Goal: Task Accomplishment & Management: Manage account settings

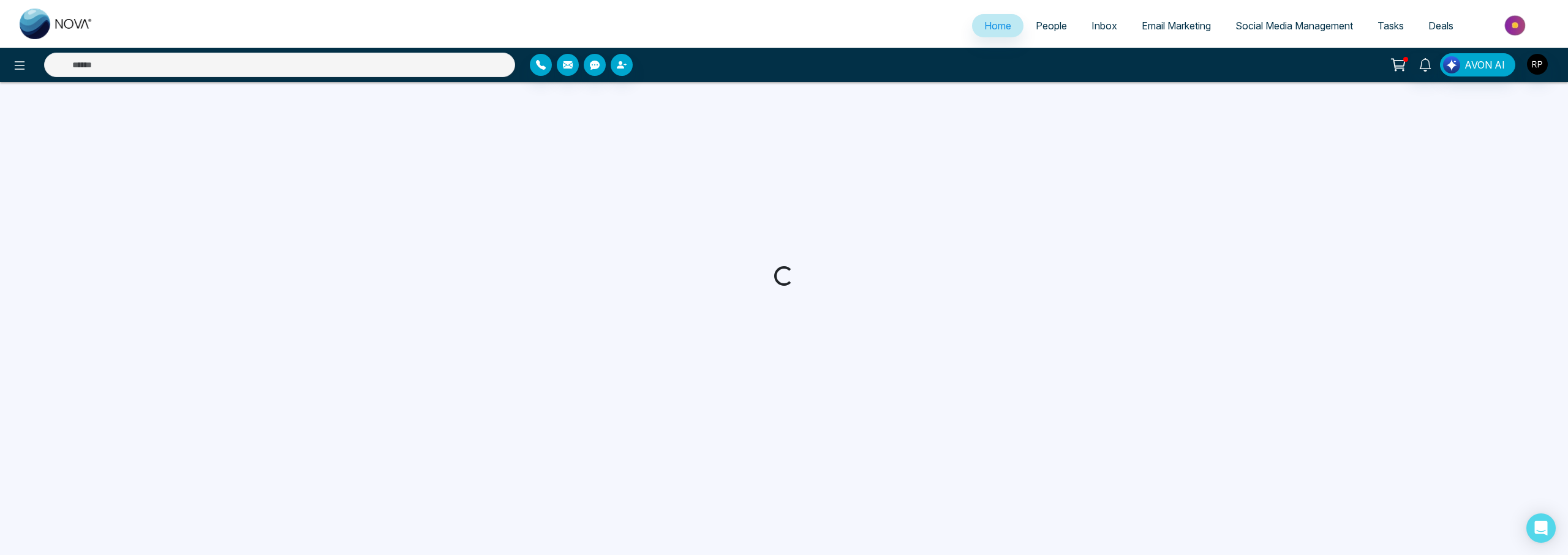
select select "*"
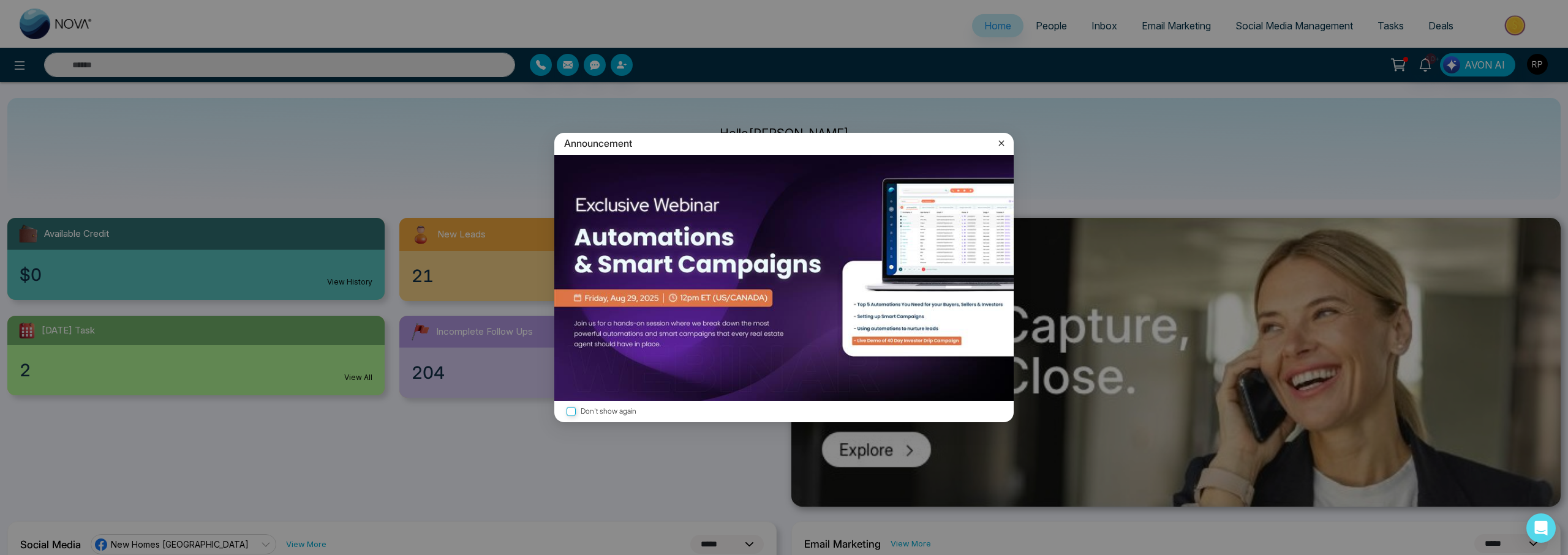
click at [1003, 139] on icon at bounding box center [1001, 143] width 12 height 12
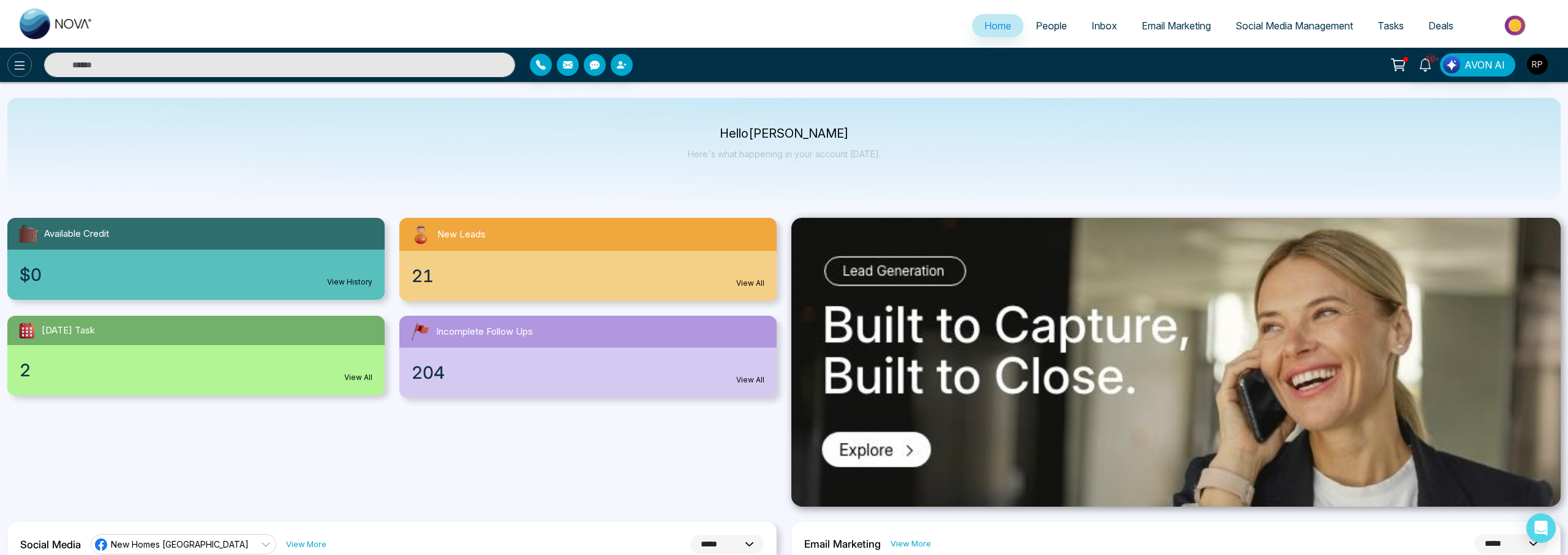
click at [12, 63] on icon at bounding box center [19, 66] width 15 height 15
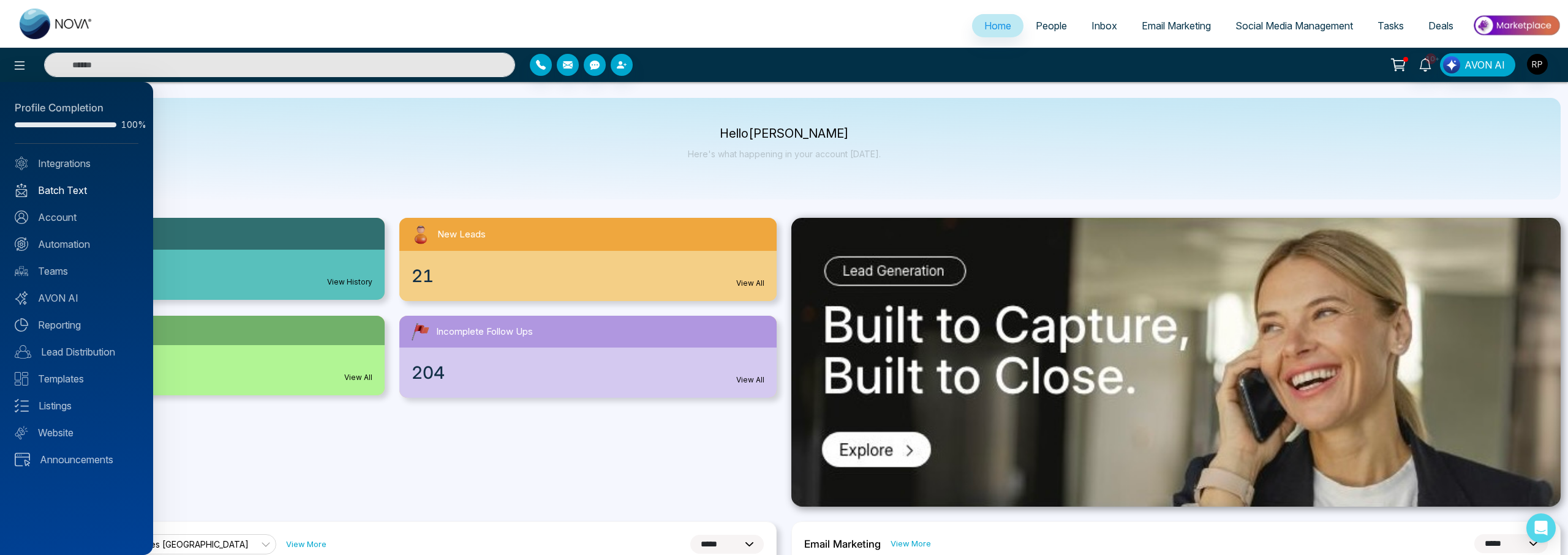
click at [53, 194] on link "Batch Text" at bounding box center [76, 190] width 123 height 15
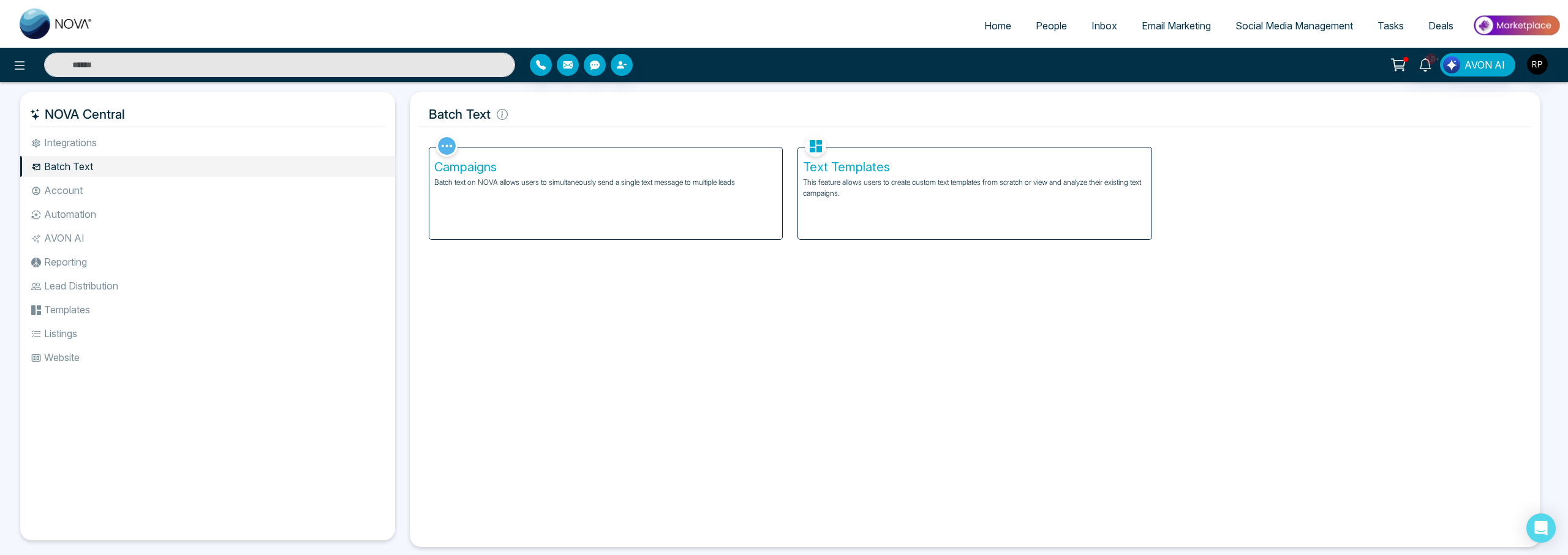
click at [819, 157] on div "Text Templates This feature allows users to create custom text templates from s…" at bounding box center [974, 193] width 353 height 92
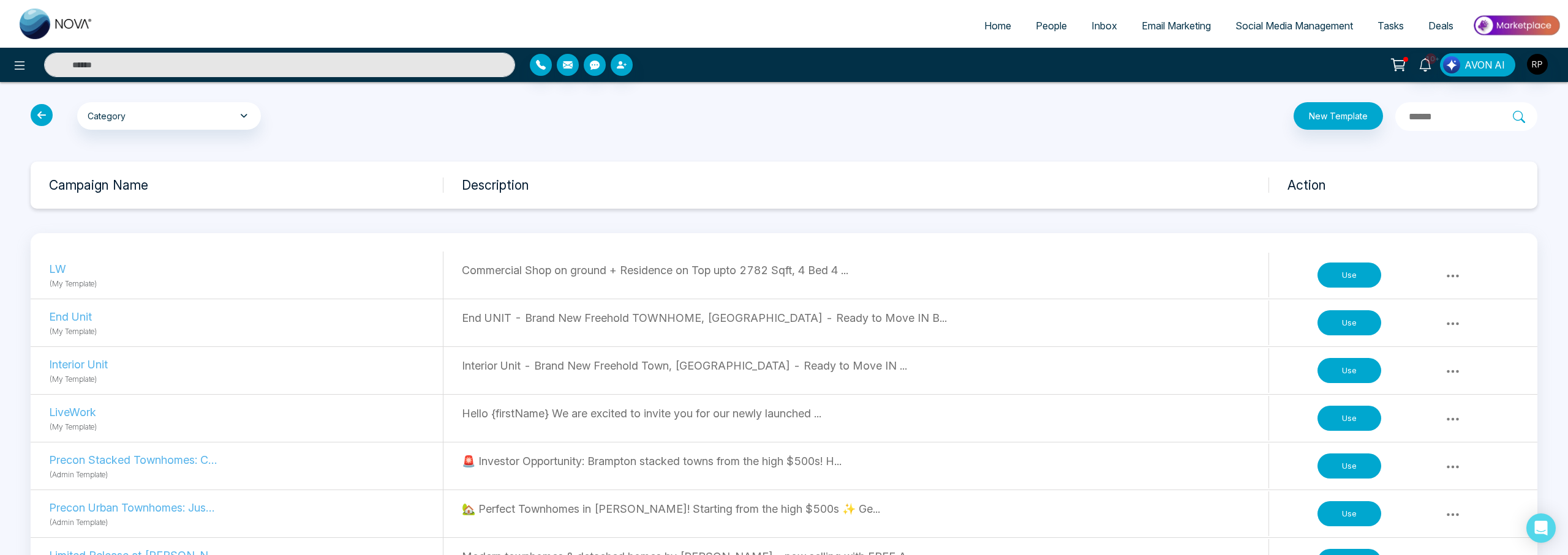
scroll to position [3, 0]
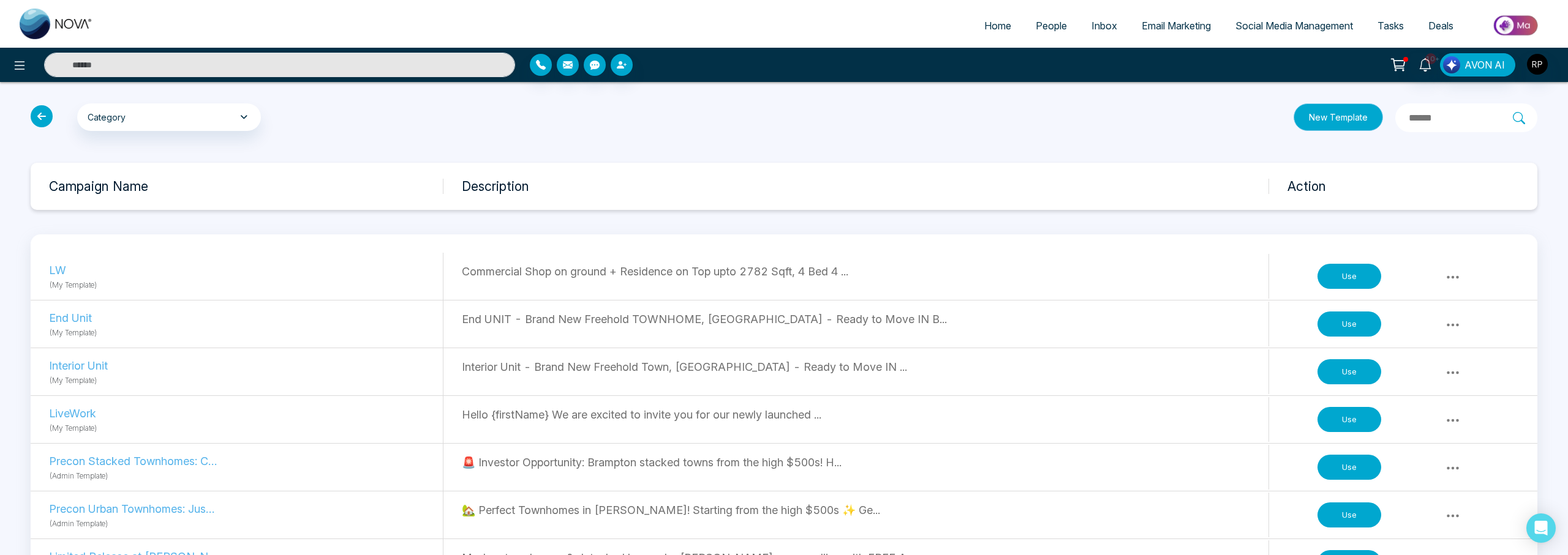
click at [1298, 127] on button "New Template" at bounding box center [1338, 117] width 90 height 28
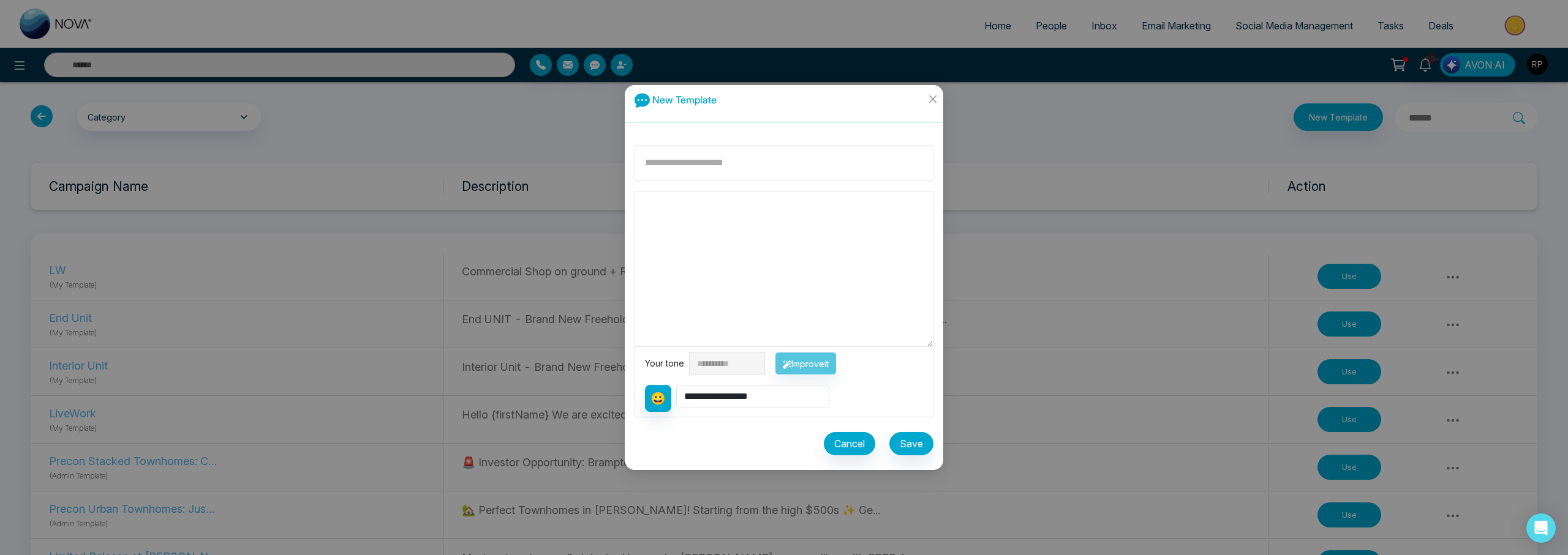
click at [698, 168] on input at bounding box center [784, 163] width 299 height 36
type input "********"
click at [746, 213] on textarea at bounding box center [784, 269] width 298 height 154
paste textarea "**********"
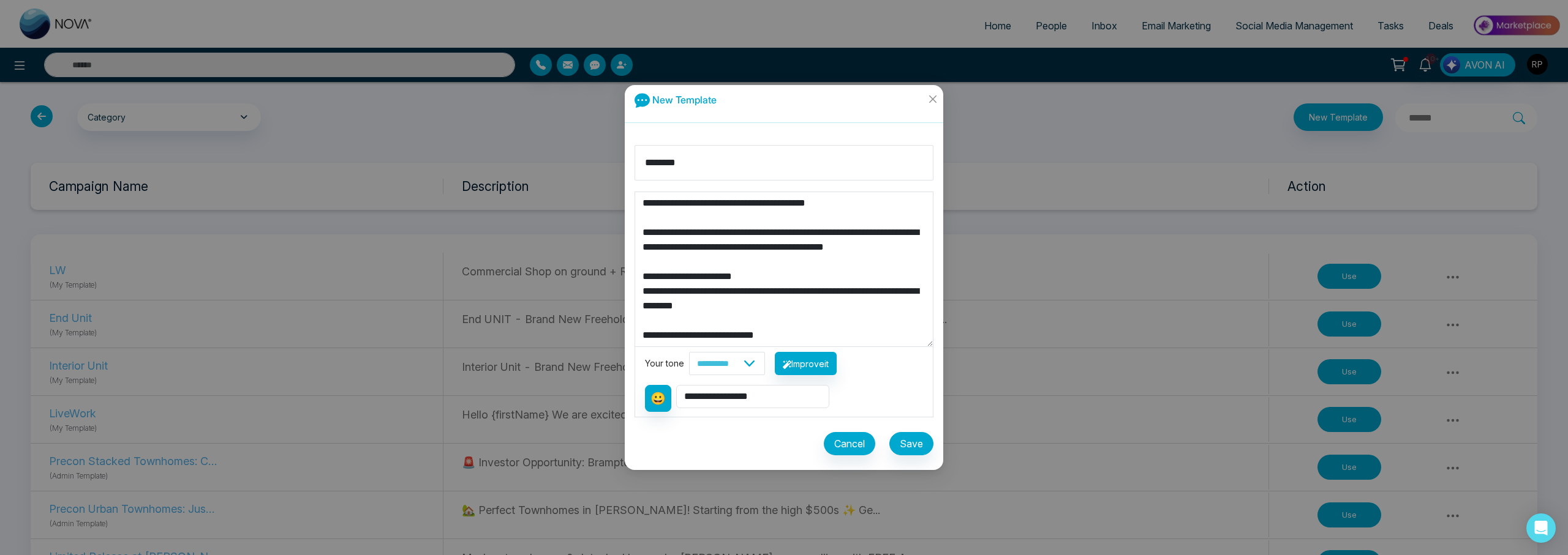
scroll to position [411, 0]
type textarea "**********"
click at [894, 441] on button "Save" at bounding box center [911, 444] width 44 height 23
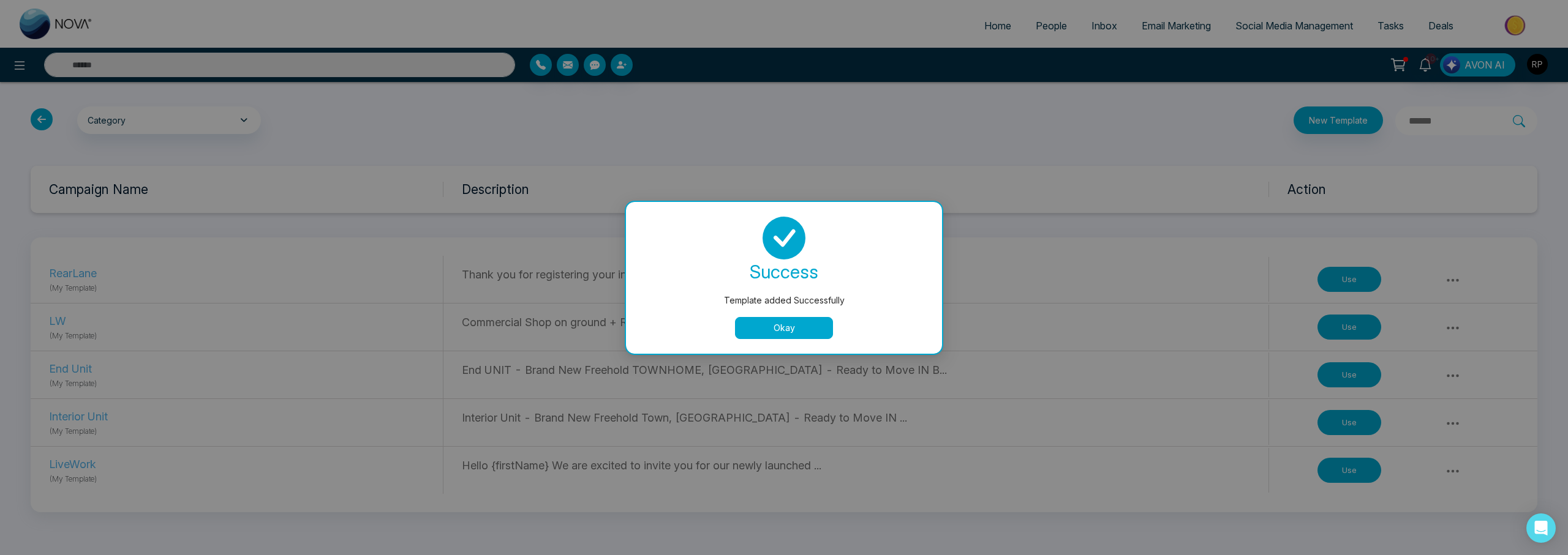
click at [808, 335] on button "Okay" at bounding box center [784, 328] width 98 height 22
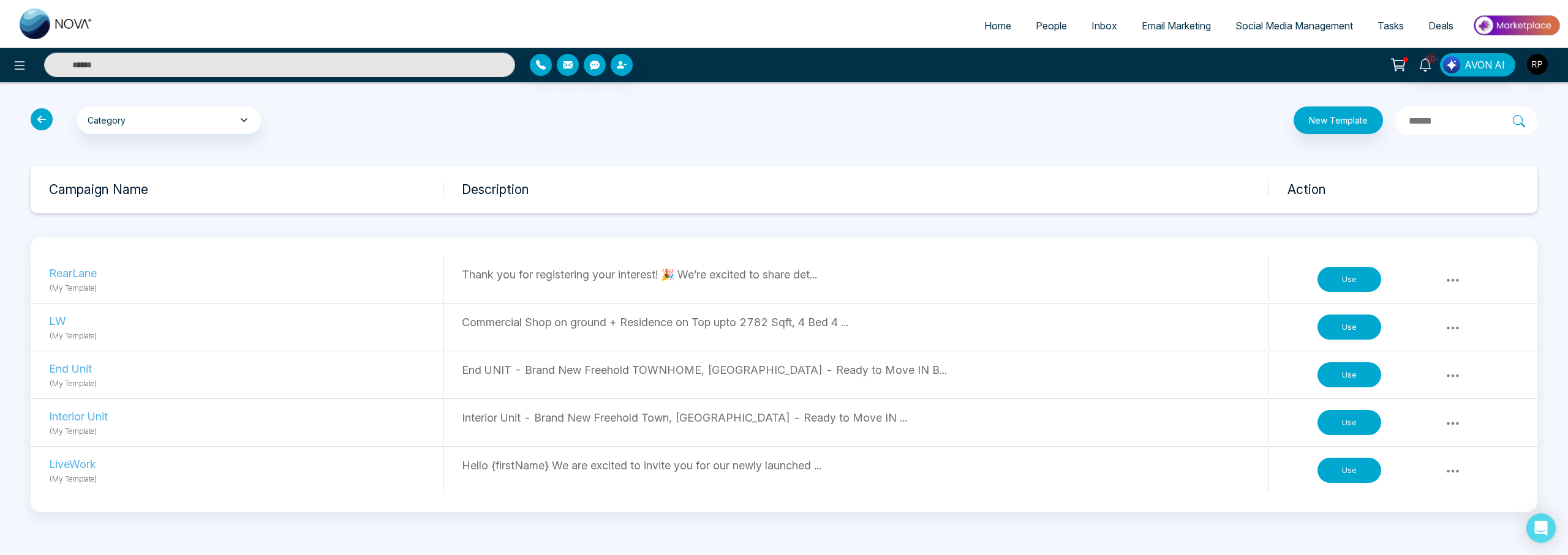
click at [997, 25] on span "Home" at bounding box center [997, 26] width 27 height 12
select select "*"
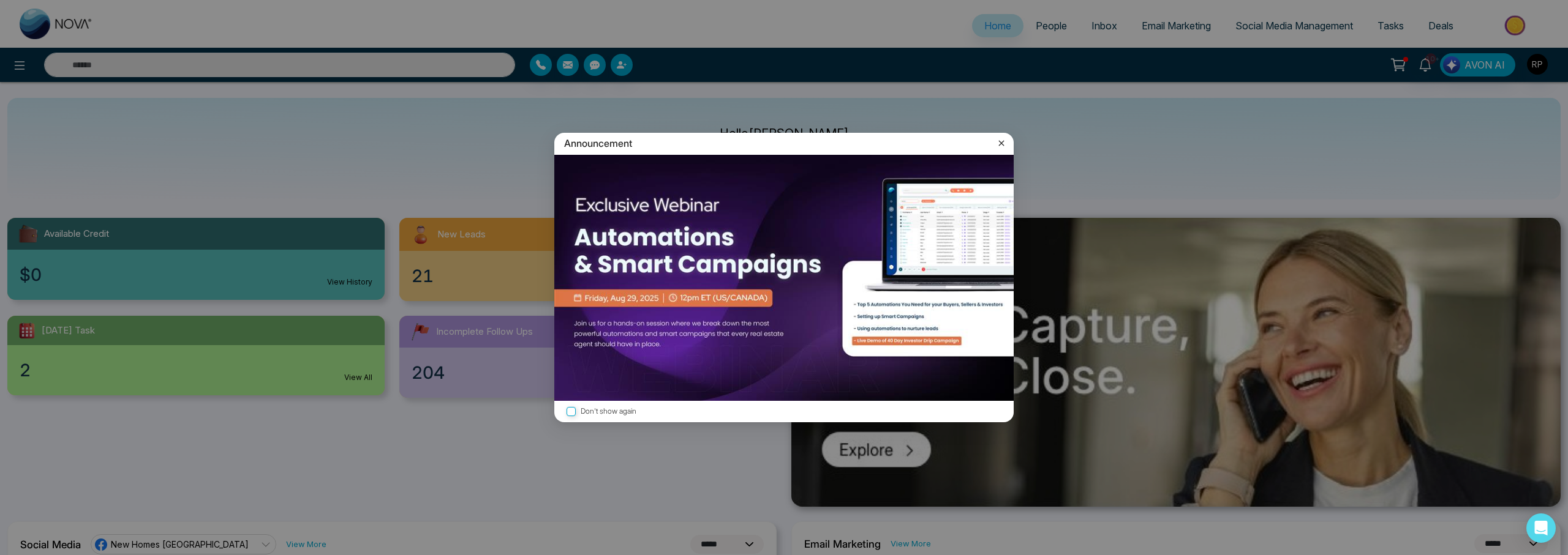
click at [999, 146] on icon at bounding box center [1001, 143] width 12 height 12
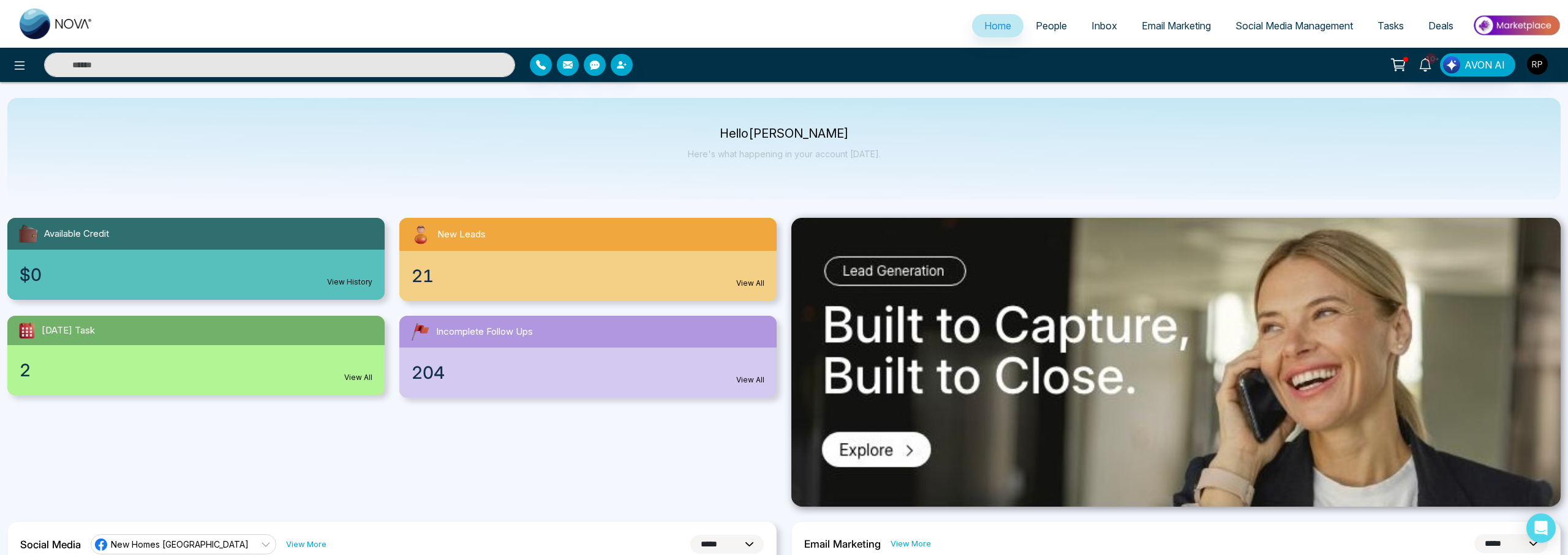
click at [349, 378] on link "View All" at bounding box center [358, 377] width 28 height 11
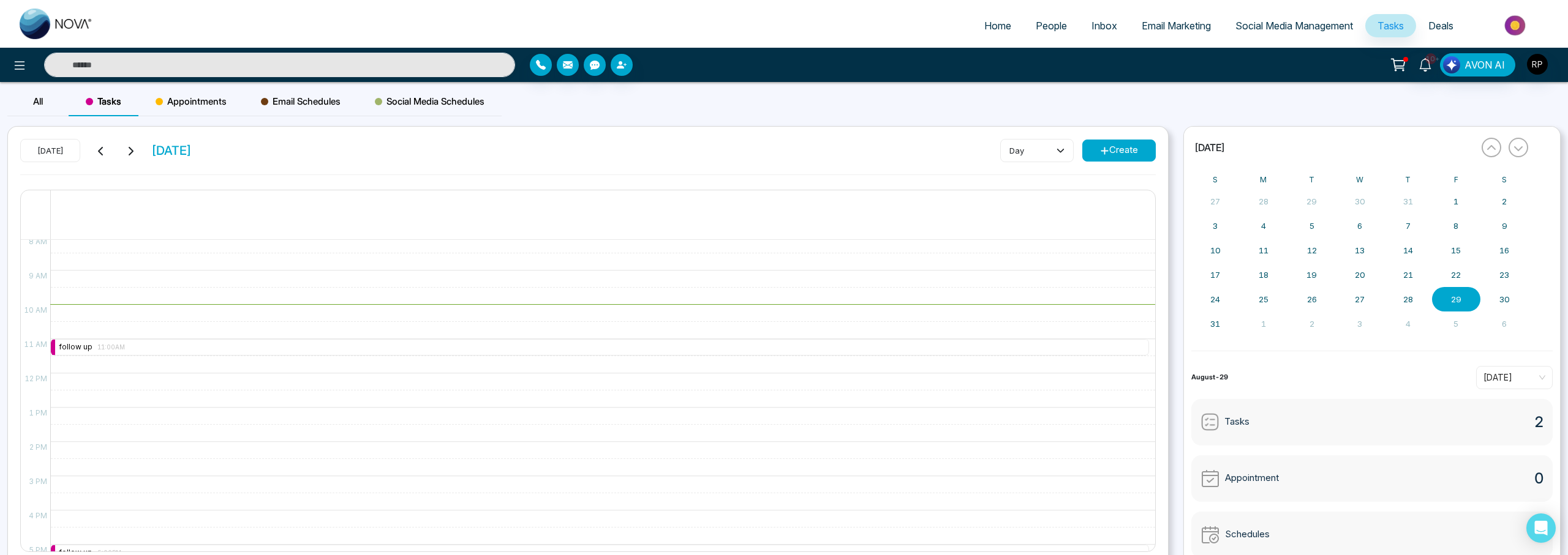
scroll to position [277, 0]
click at [98, 351] on span "11:00AM" at bounding box center [111, 347] width 28 height 6
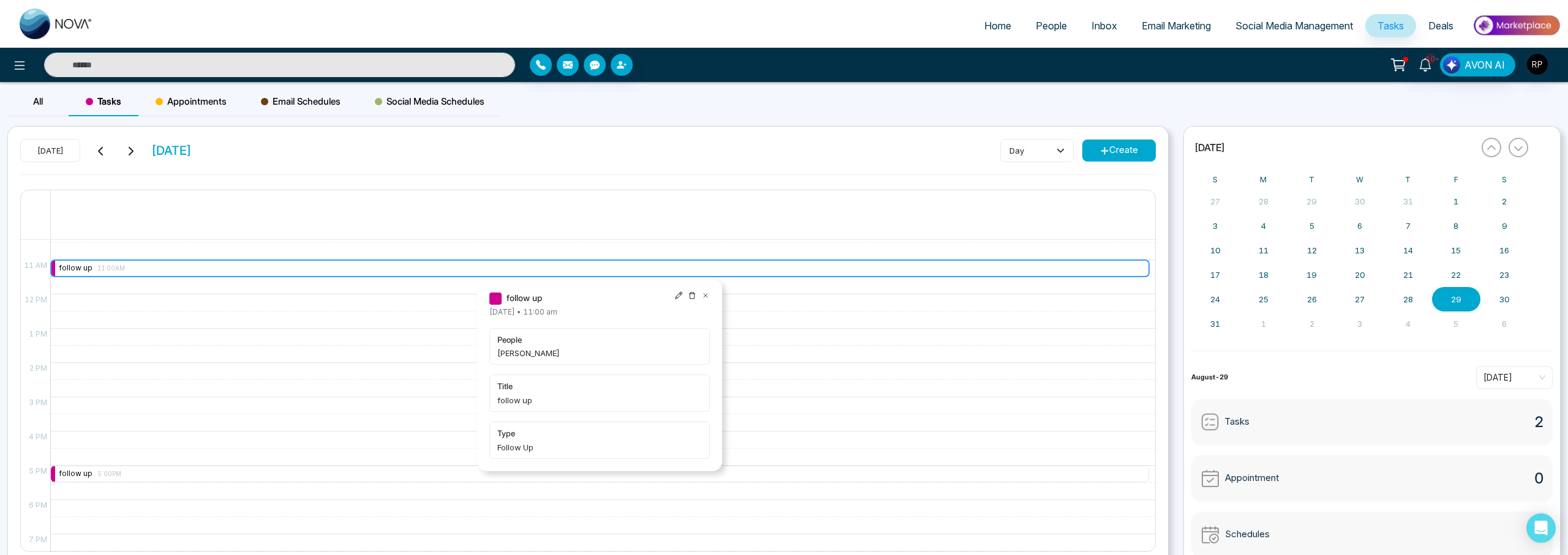
scroll to position [359, 0]
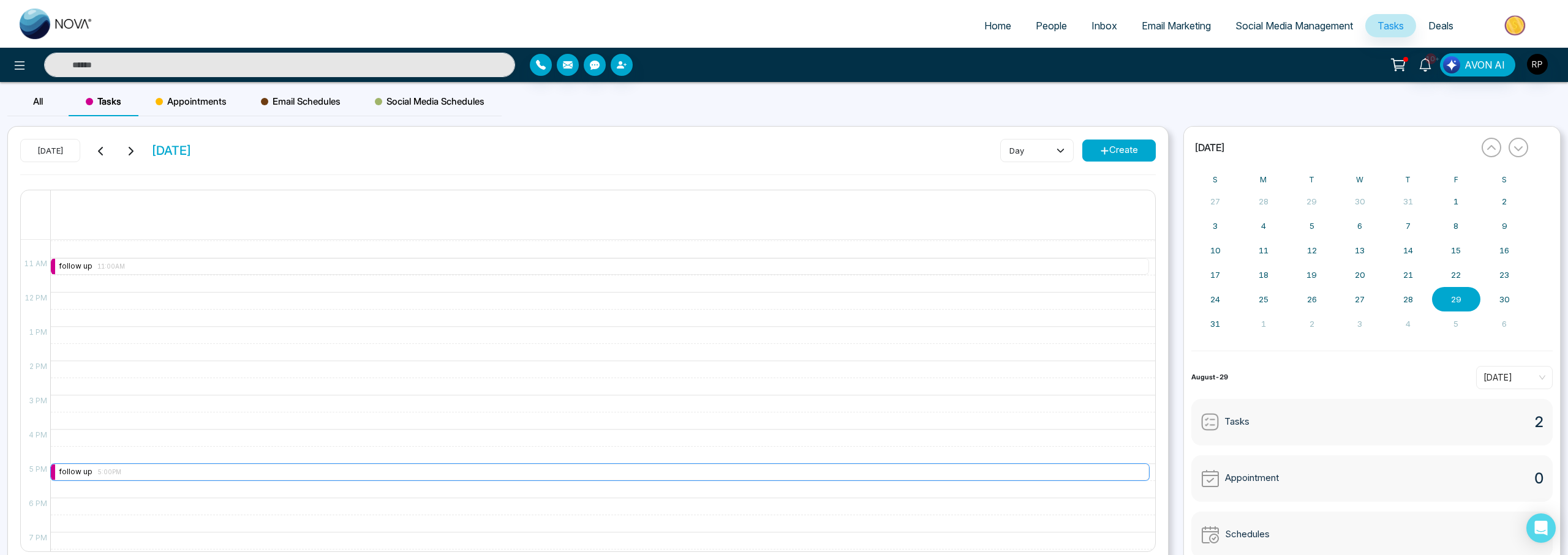
click at [89, 472] on div "follow up 5:00PM" at bounding box center [90, 472] width 62 height 12
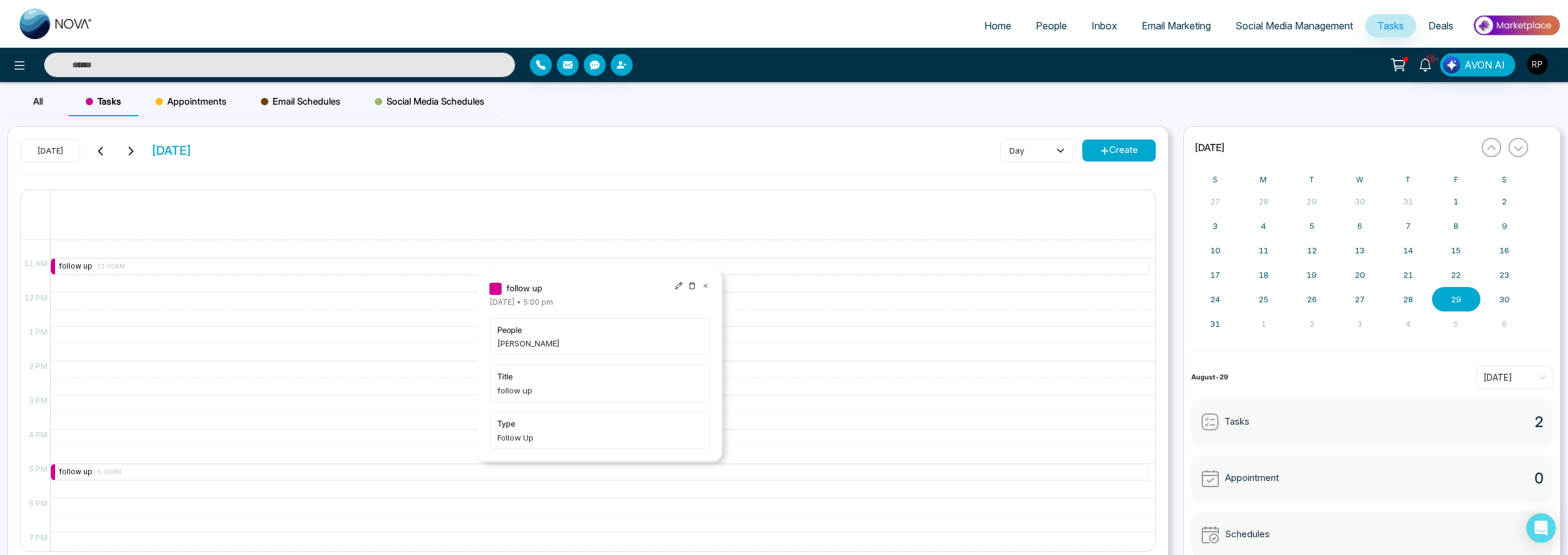
click at [503, 344] on span "[PERSON_NAME]" at bounding box center [599, 343] width 204 height 12
drag, startPoint x: 510, startPoint y: 288, endPoint x: 504, endPoint y: 292, distance: 7.2
click at [510, 288] on span "follow up" at bounding box center [524, 288] width 36 height 13
click at [200, 60] on input "text" at bounding box center [279, 64] width 471 height 25
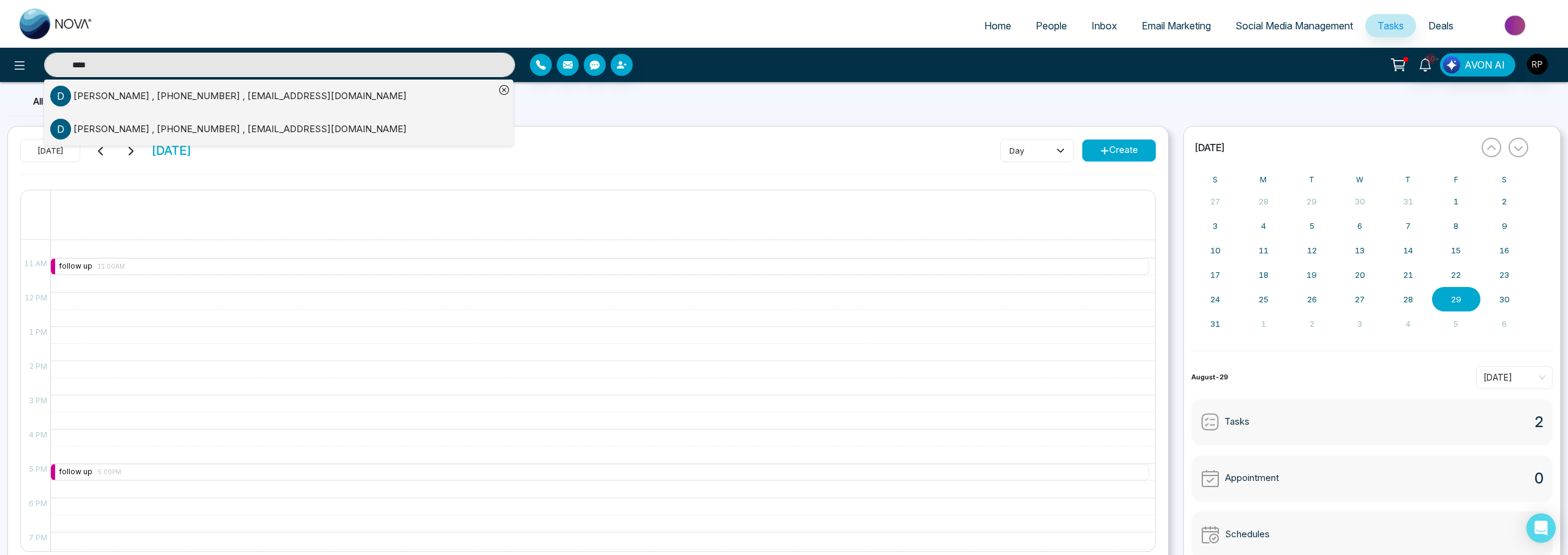
type input "****"
click at [98, 95] on div "[PERSON_NAME] , [PHONE_NUMBER] , [EMAIL_ADDRESS][DOMAIN_NAME]" at bounding box center [240, 96] width 333 height 14
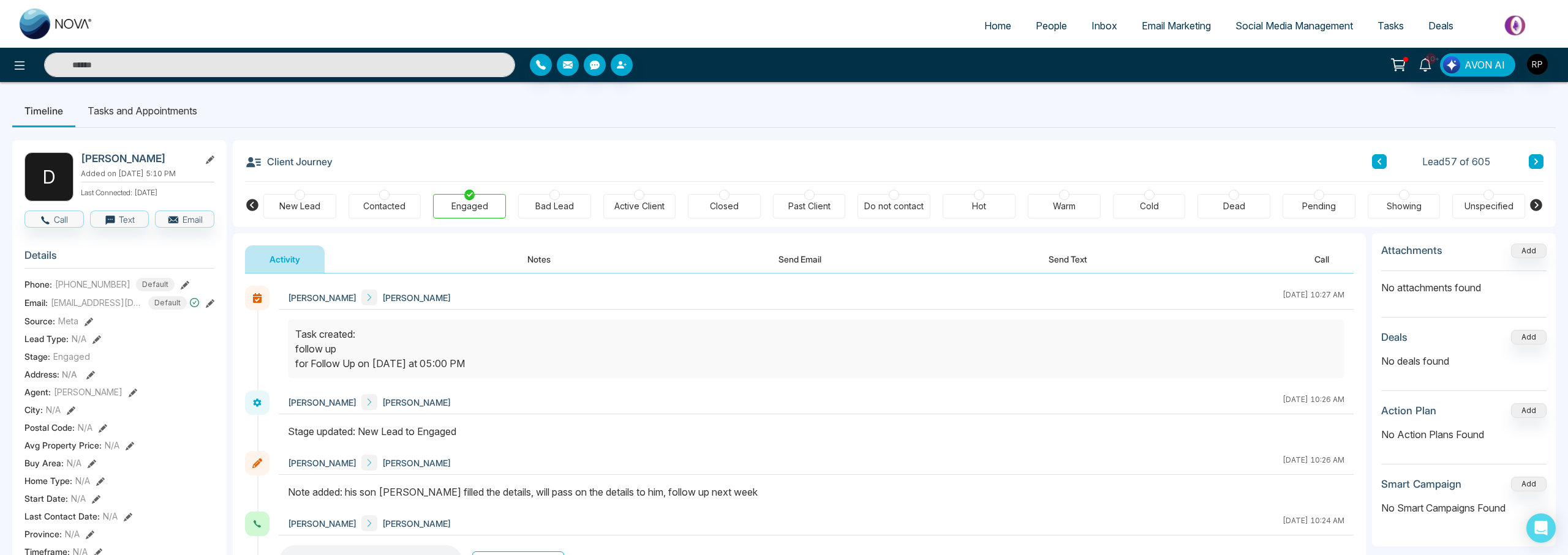
click at [541, 263] on button "Notes" at bounding box center [539, 259] width 72 height 28
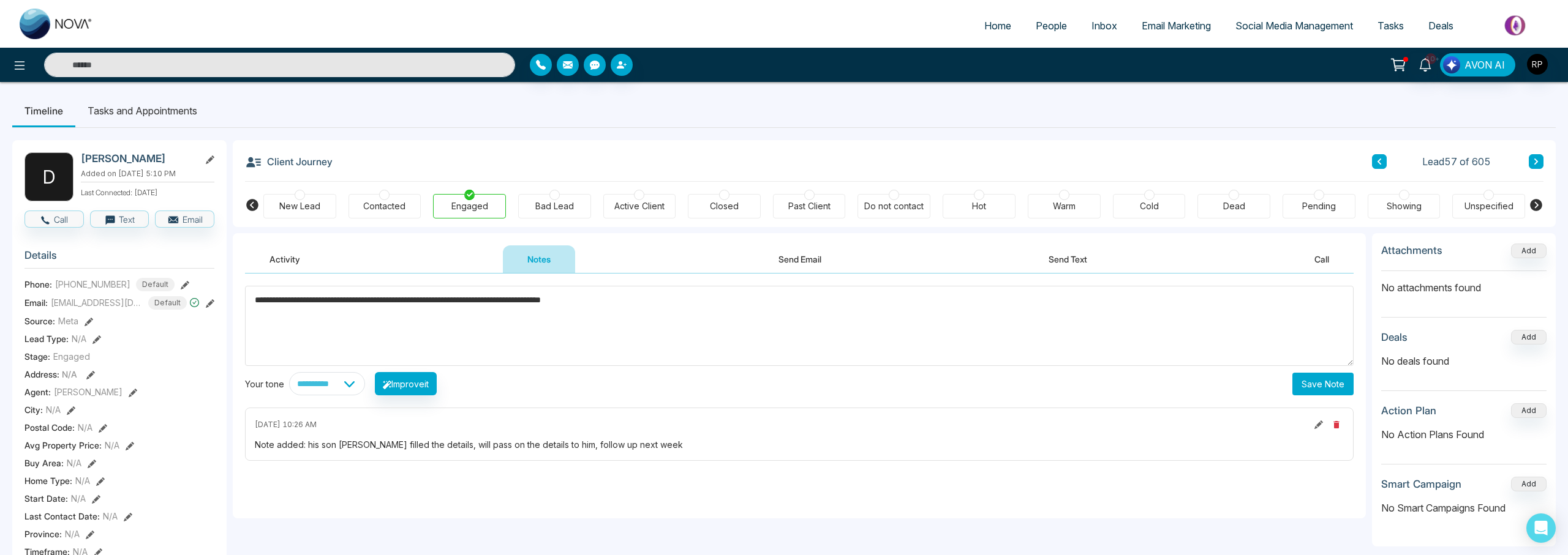
type textarea "**********"
click at [1302, 385] on button "Save Note" at bounding box center [1322, 384] width 61 height 23
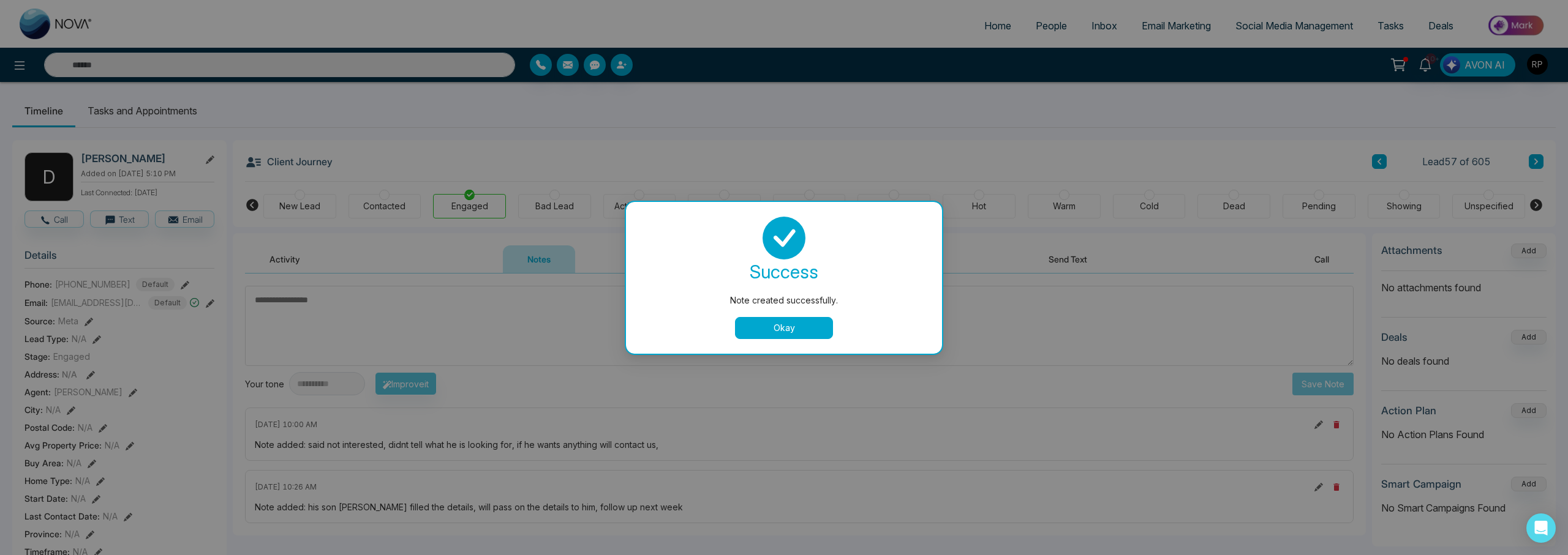
click at [784, 321] on button "Okay" at bounding box center [784, 328] width 98 height 22
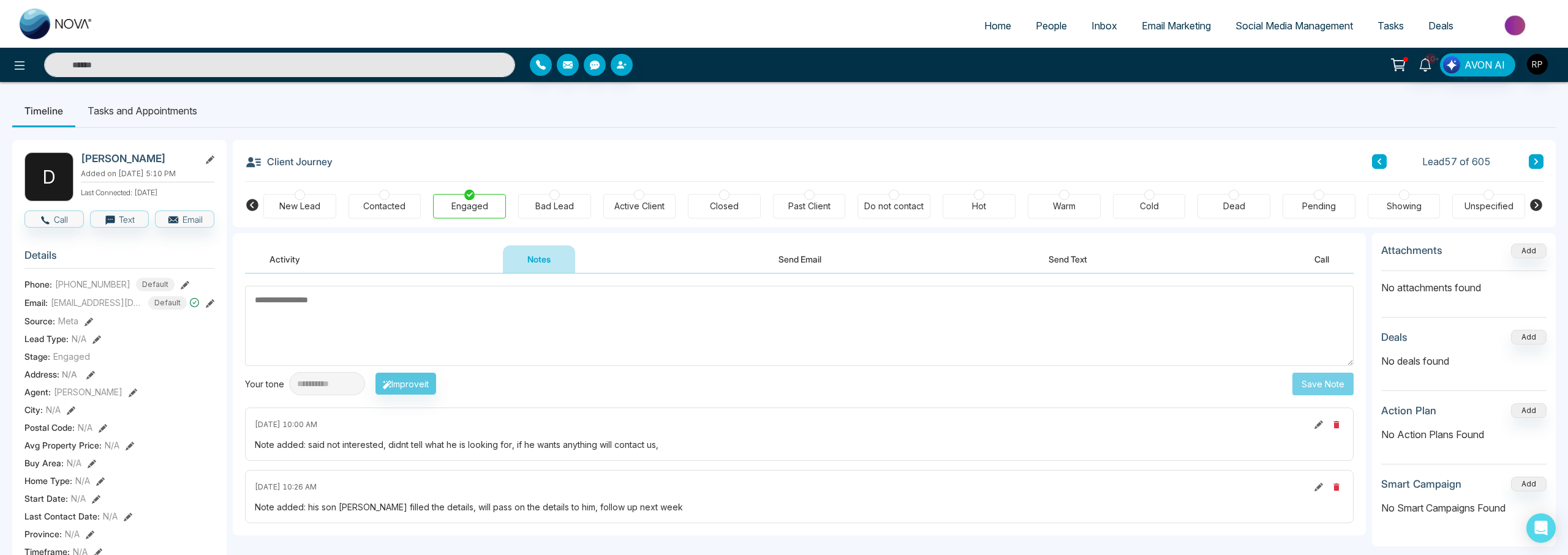
click at [891, 198] on div at bounding box center [894, 195] width 11 height 11
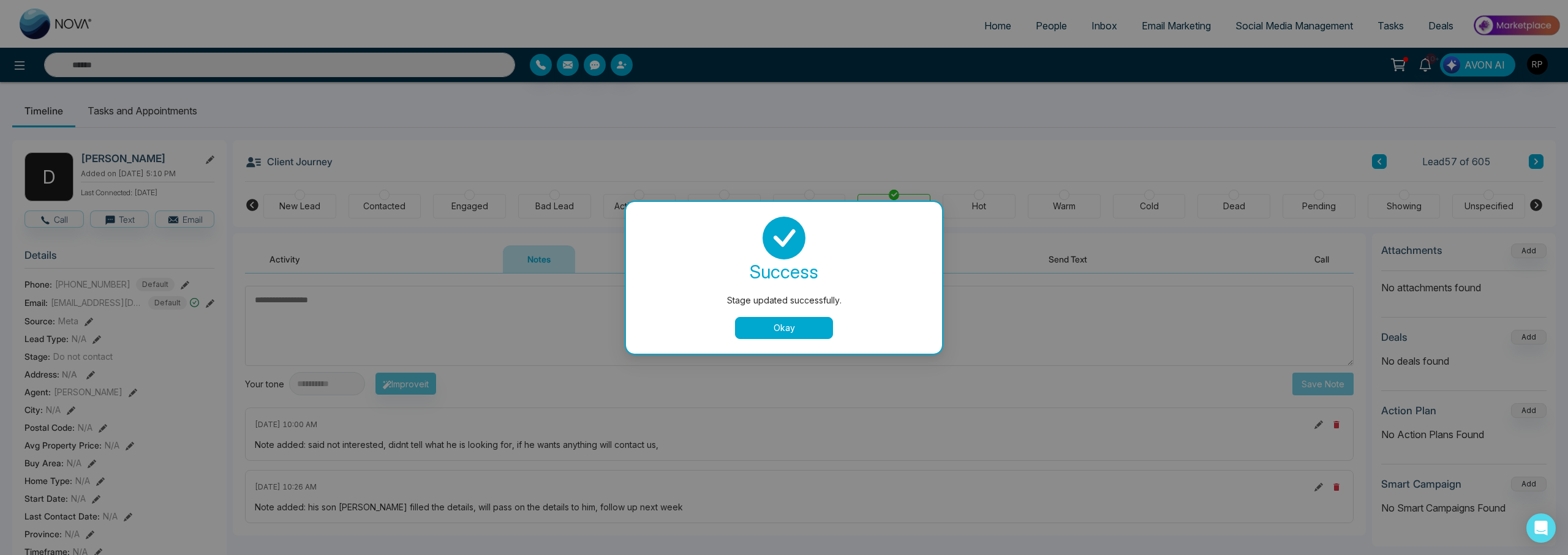
click at [784, 328] on button "Okay" at bounding box center [784, 328] width 98 height 22
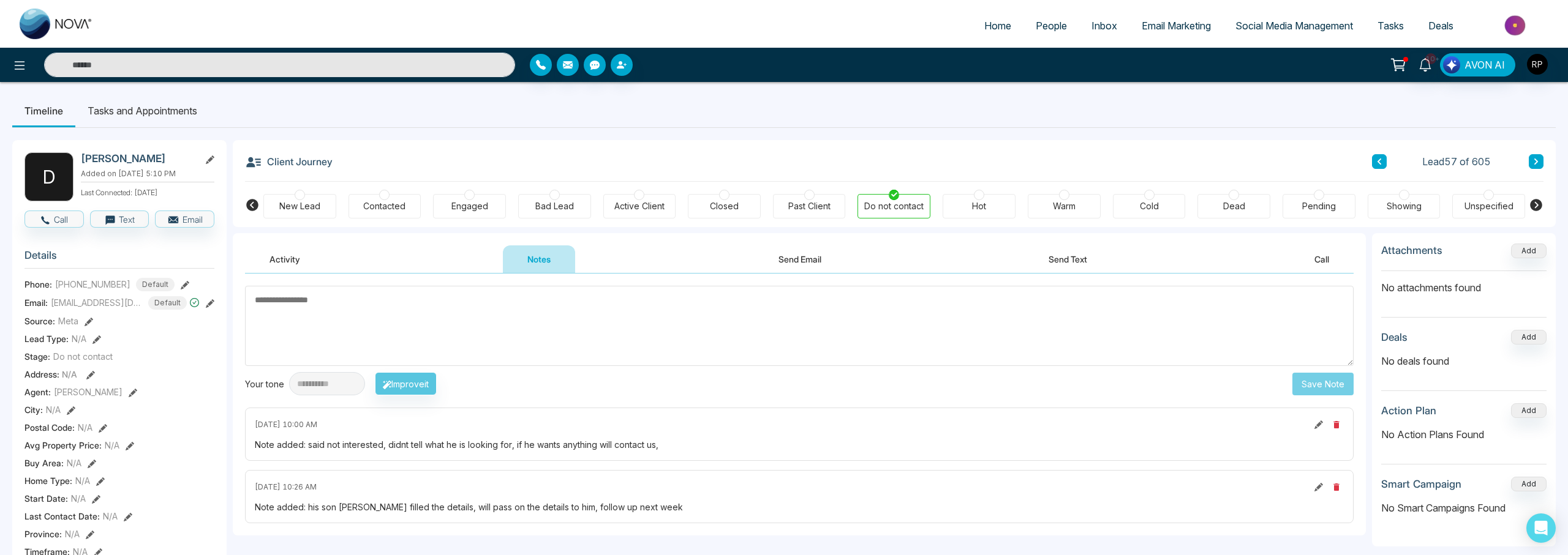
click at [579, 202] on div "Bad Lead" at bounding box center [555, 206] width 73 height 25
click at [1533, 154] on button at bounding box center [1535, 162] width 15 height 15
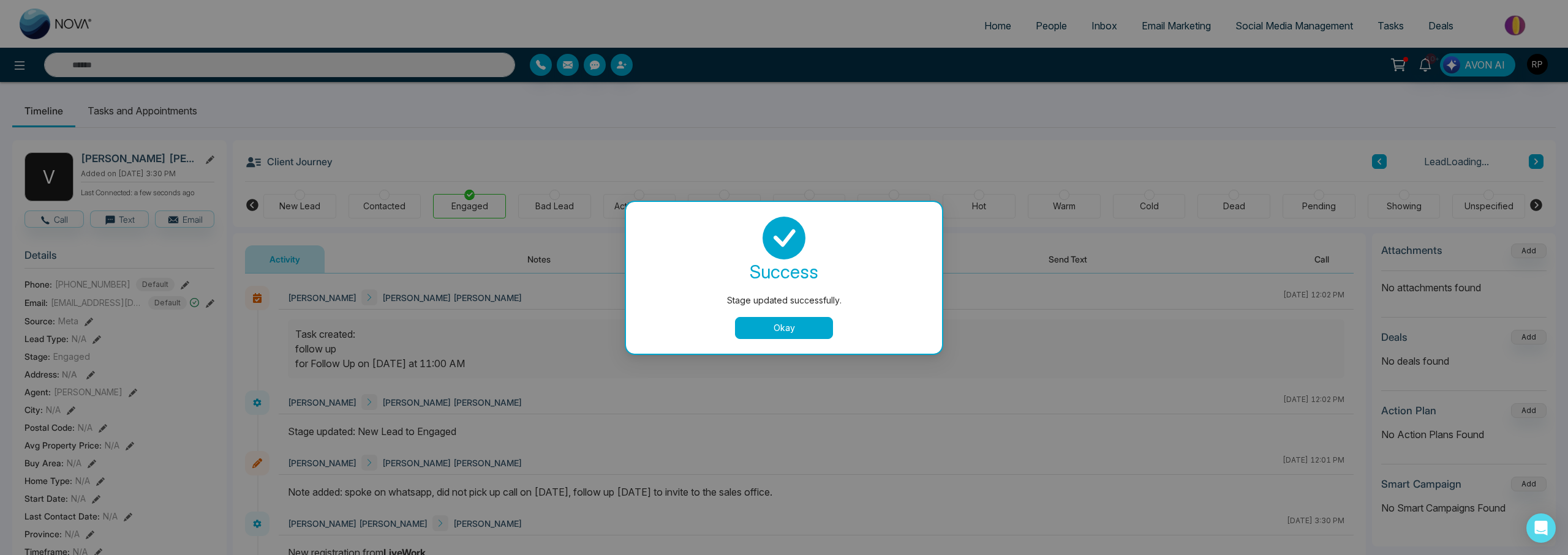
click at [786, 333] on button "Okay" at bounding box center [784, 328] width 98 height 22
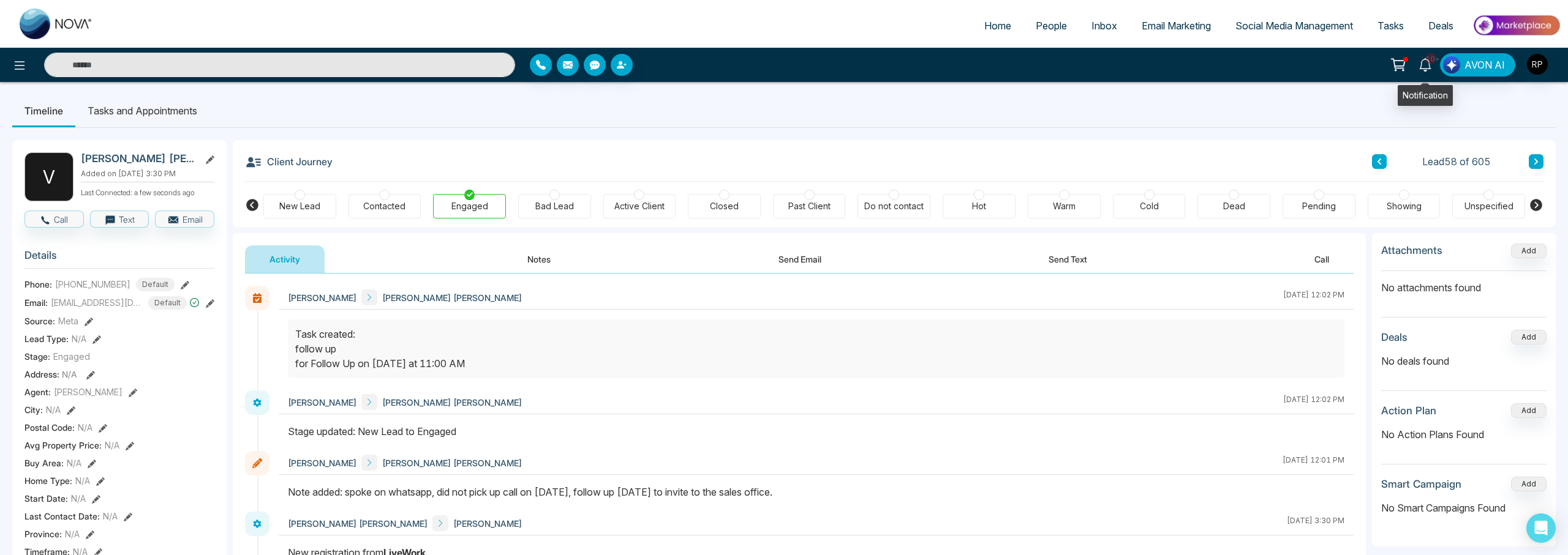
click at [1429, 66] on icon at bounding box center [1425, 65] width 13 height 13
click at [1378, 29] on span "Tasks" at bounding box center [1391, 26] width 27 height 12
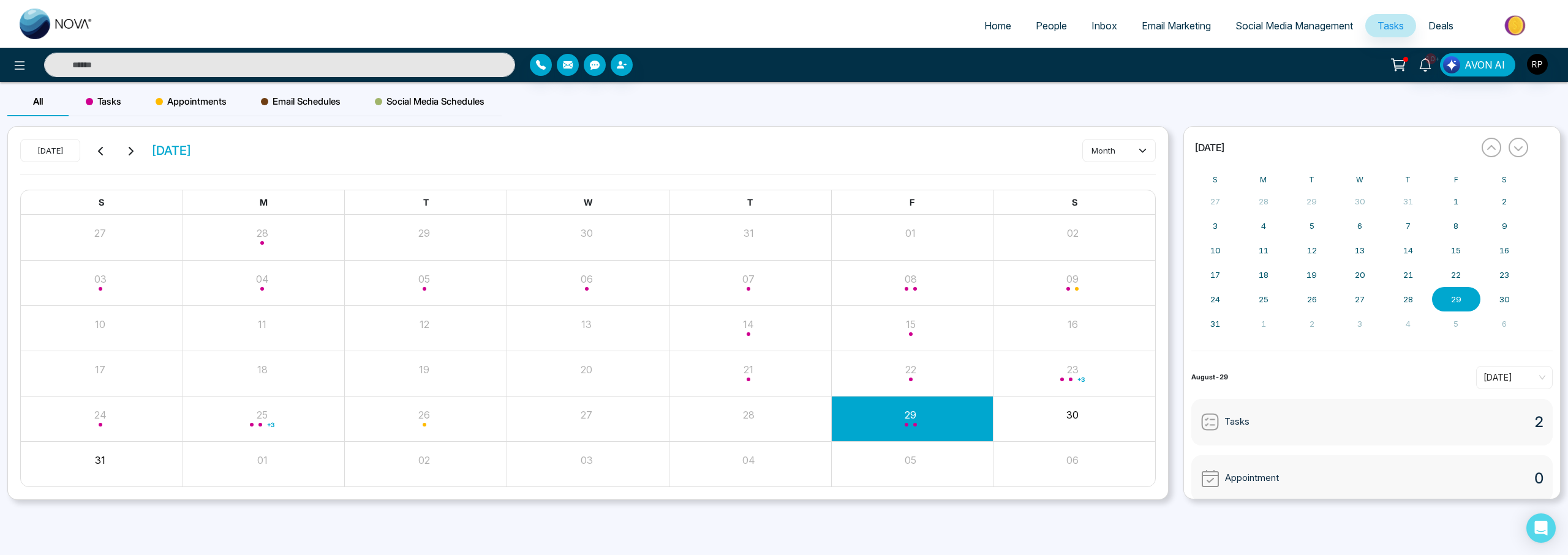
click at [1255, 422] on div "Tasks 2" at bounding box center [1372, 422] width 361 height 46
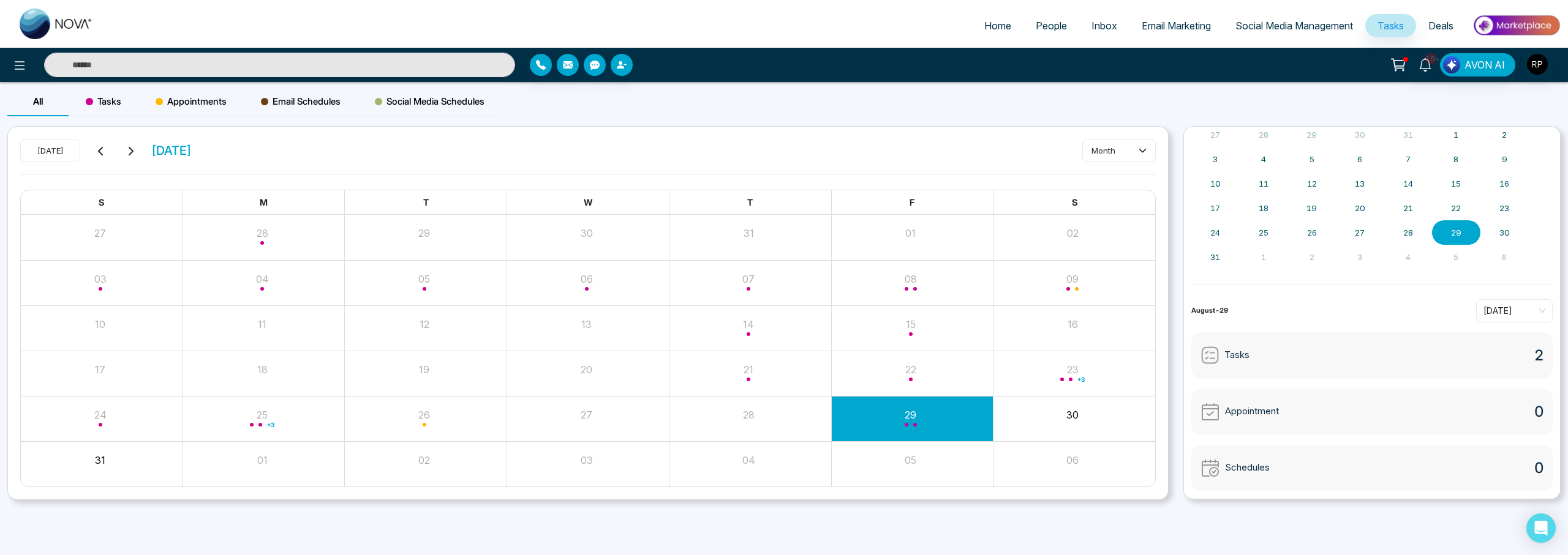
click at [1209, 370] on div "Tasks 2" at bounding box center [1372, 355] width 361 height 46
click at [1220, 349] on div "Tasks" at bounding box center [1225, 355] width 49 height 19
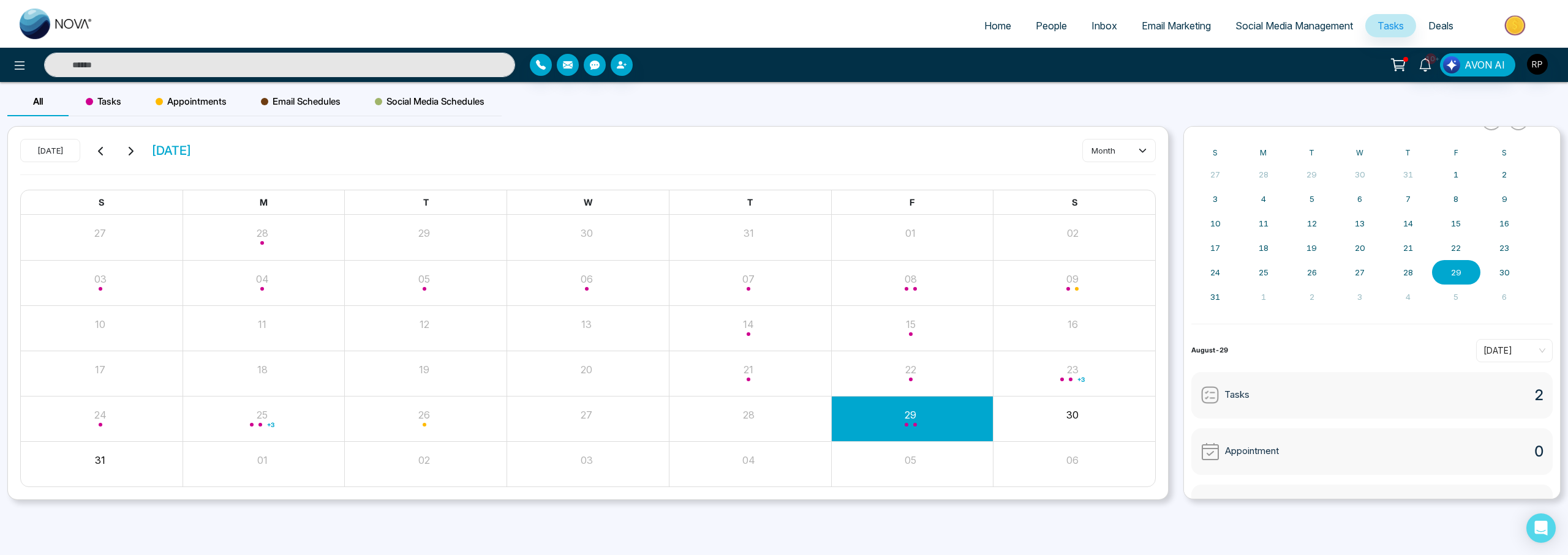
scroll to position [12, 0]
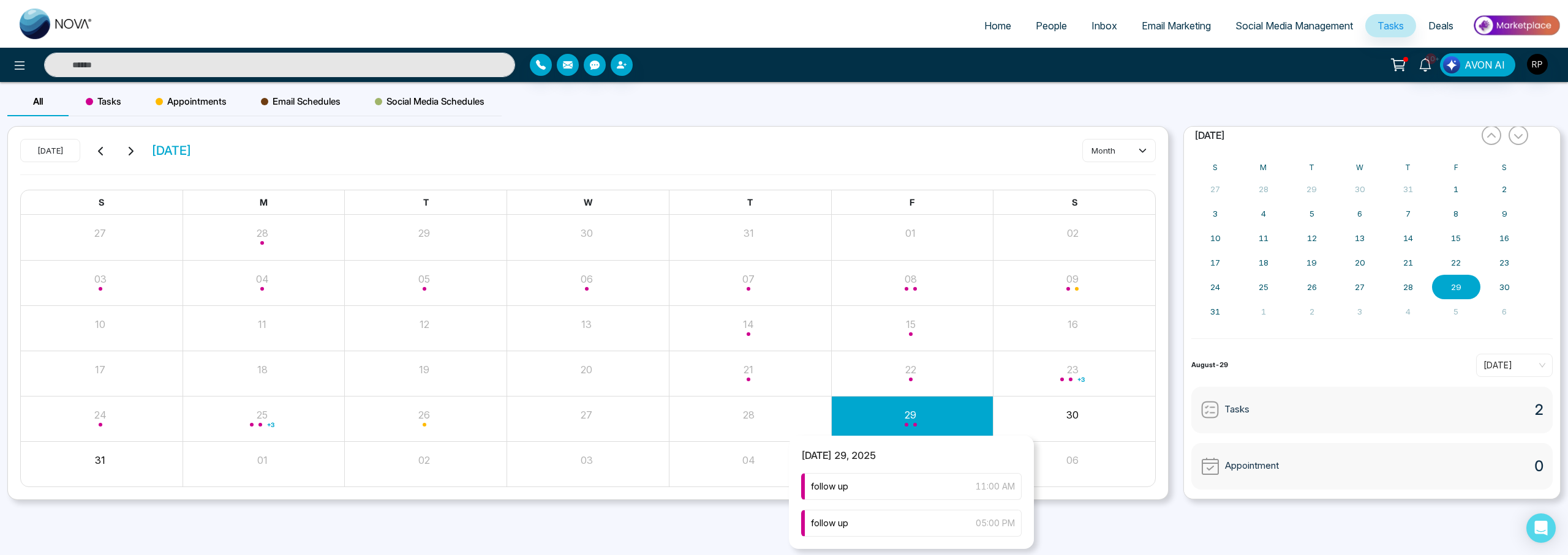
click at [915, 414] on div "Month View" at bounding box center [912, 418] width 163 height 29
click at [811, 481] on span "follow up" at bounding box center [829, 487] width 37 height 13
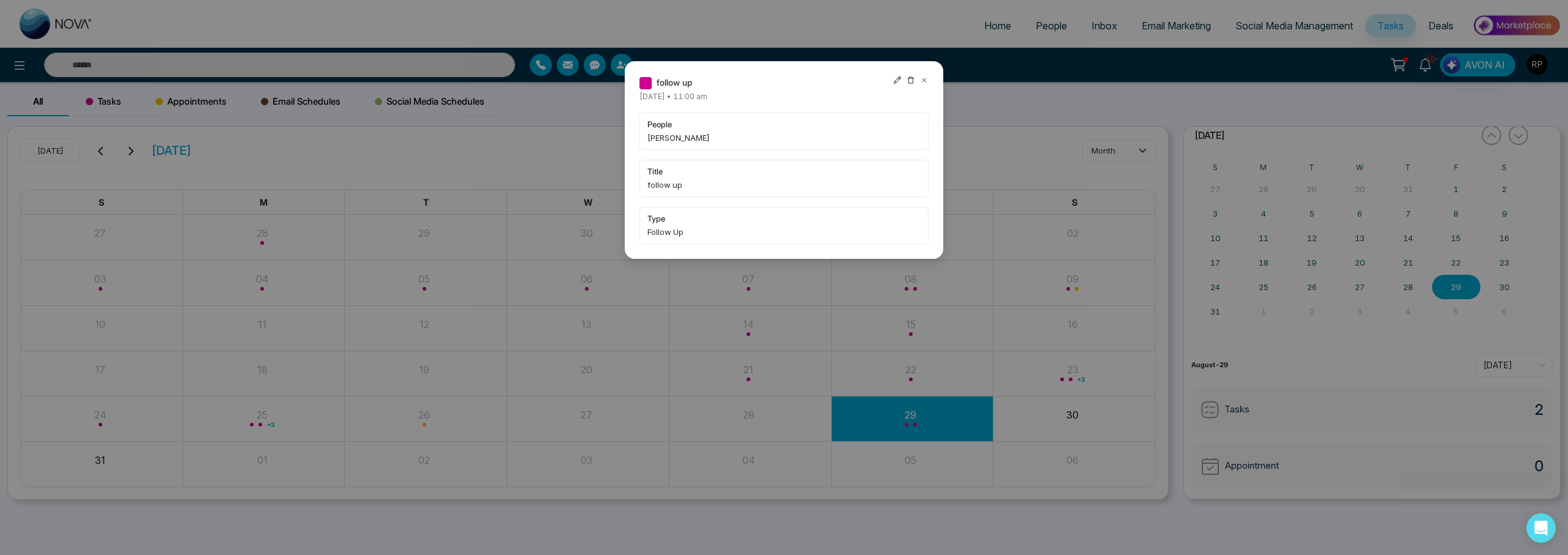
drag, startPoint x: 925, startPoint y: 79, endPoint x: 773, endPoint y: 70, distance: 152.3
click at [925, 79] on icon at bounding box center [924, 80] width 4 height 4
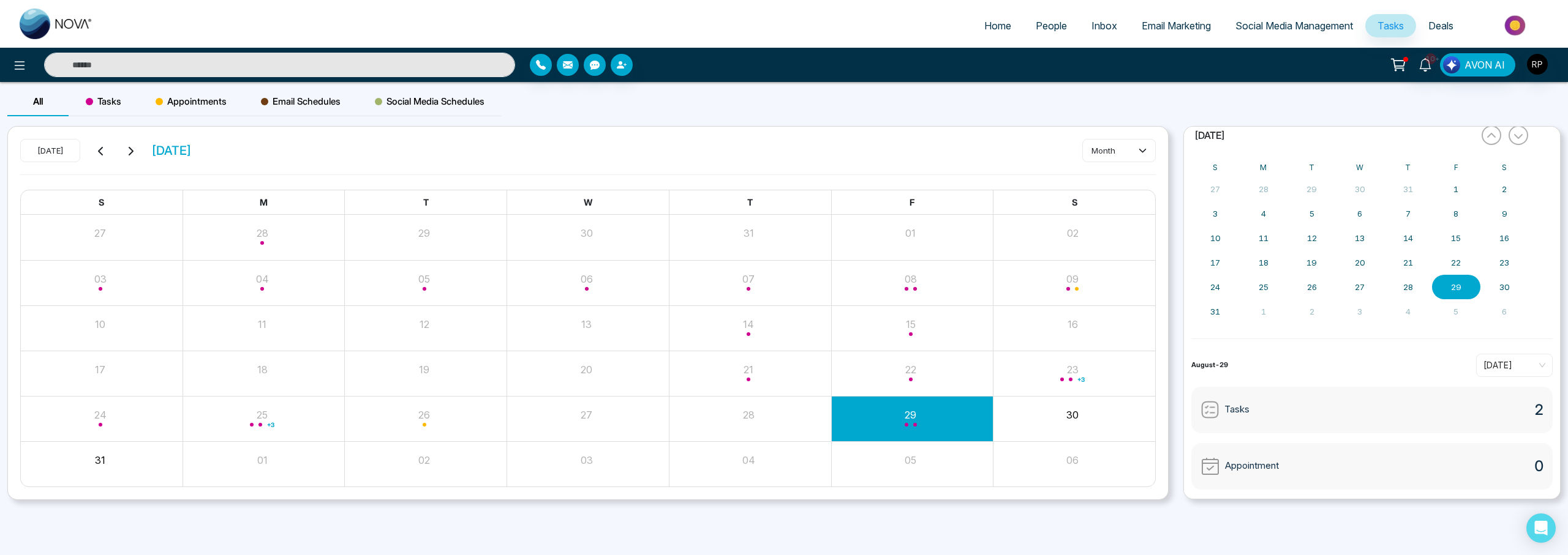
click at [425, 66] on input "text" at bounding box center [279, 64] width 471 height 25
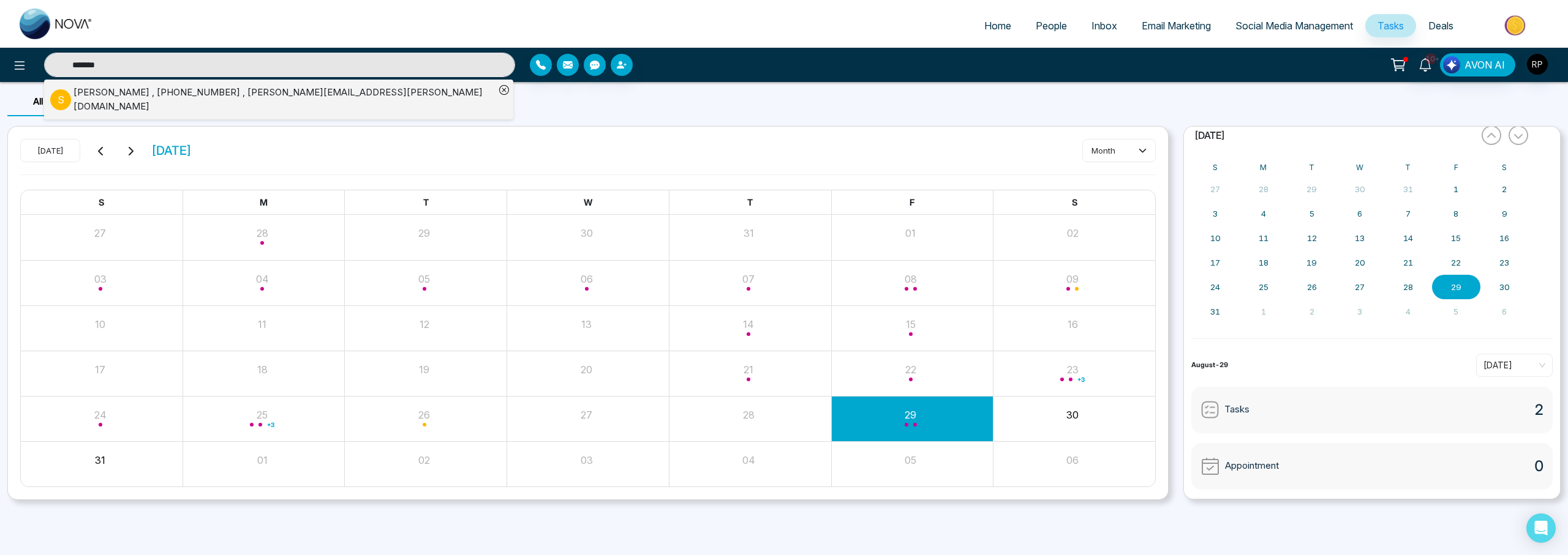
type input "*******"
click at [106, 97] on div "[PERSON_NAME] , [PHONE_NUMBER] , [PERSON_NAME][EMAIL_ADDRESS][PERSON_NAME][DOMA…" at bounding box center [284, 99] width 421 height 28
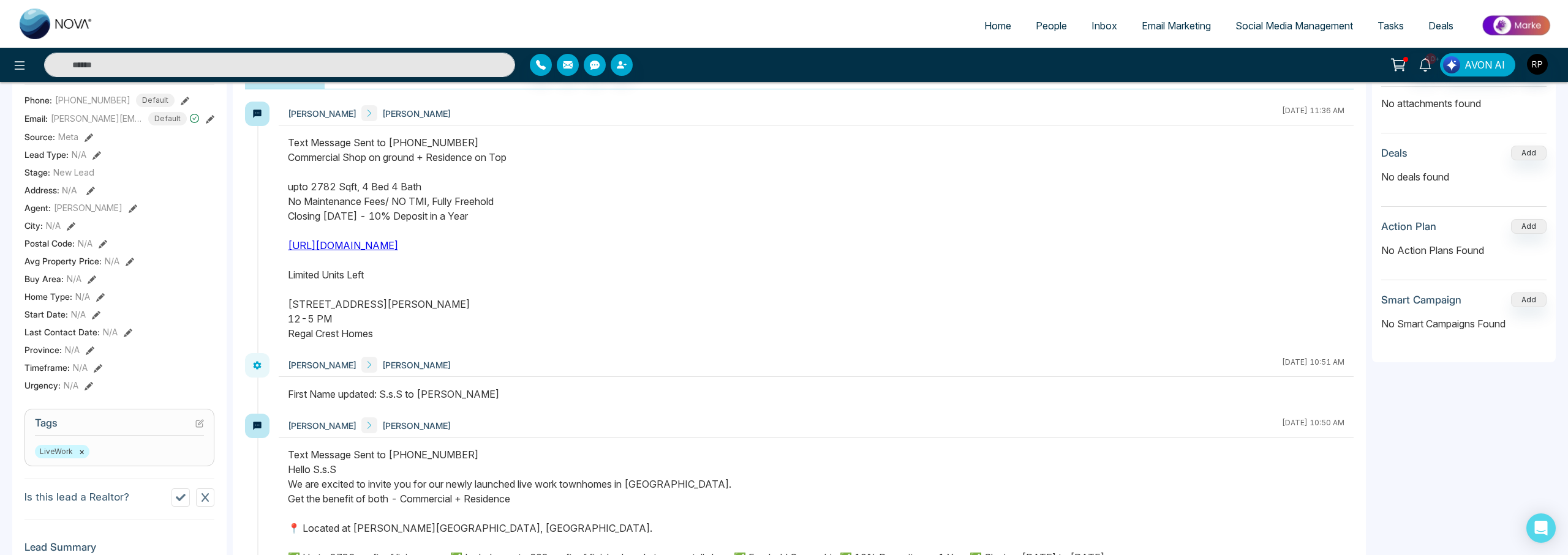
scroll to position [43, 0]
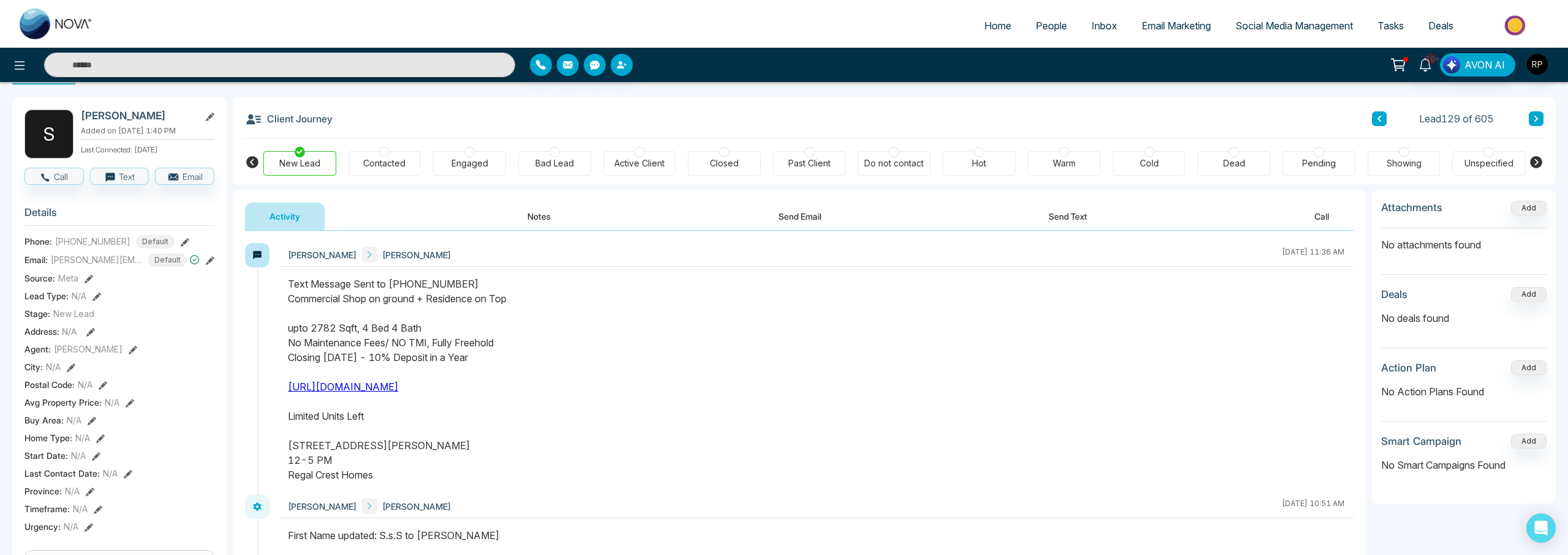
click at [532, 218] on button "Notes" at bounding box center [539, 216] width 72 height 28
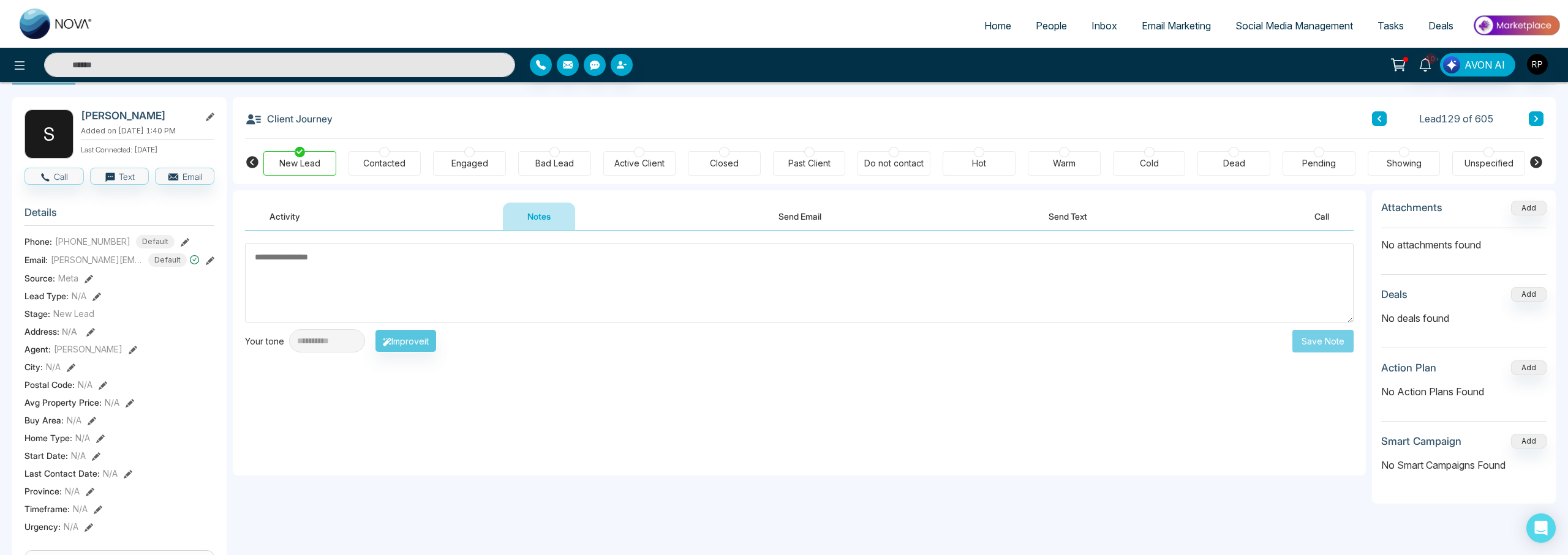
click at [295, 212] on button "Activity" at bounding box center [285, 216] width 80 height 28
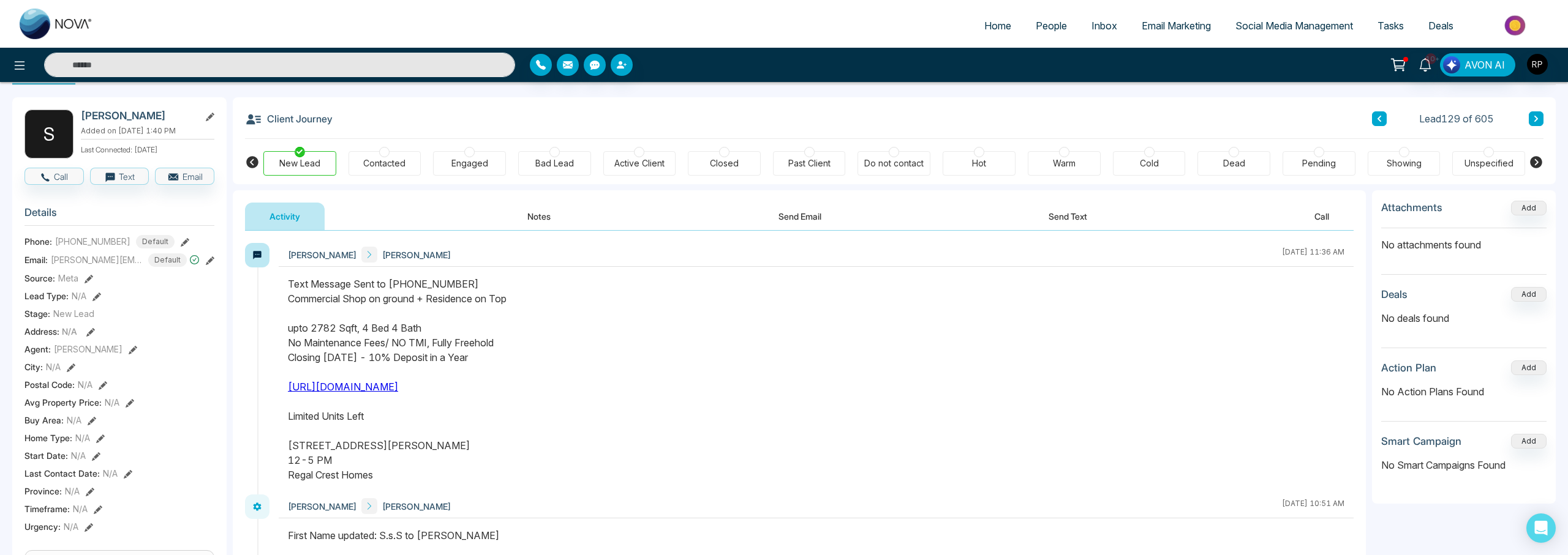
click at [169, 68] on input "text" at bounding box center [279, 64] width 471 height 25
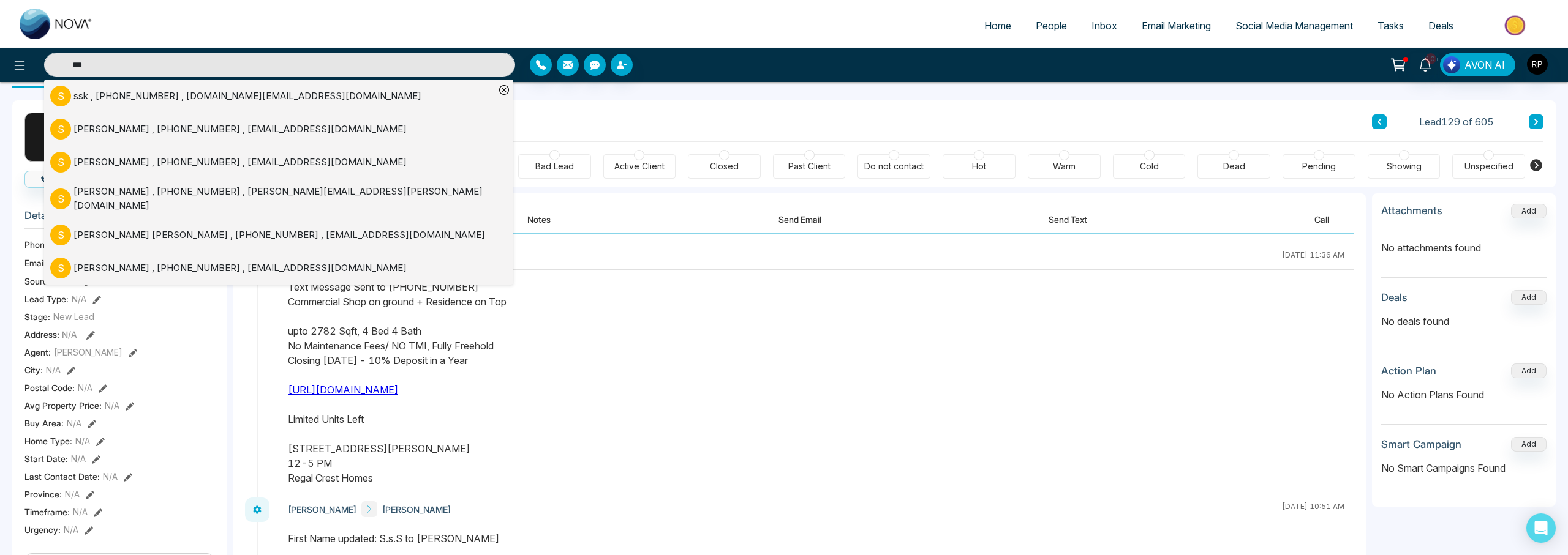
scroll to position [36, 0]
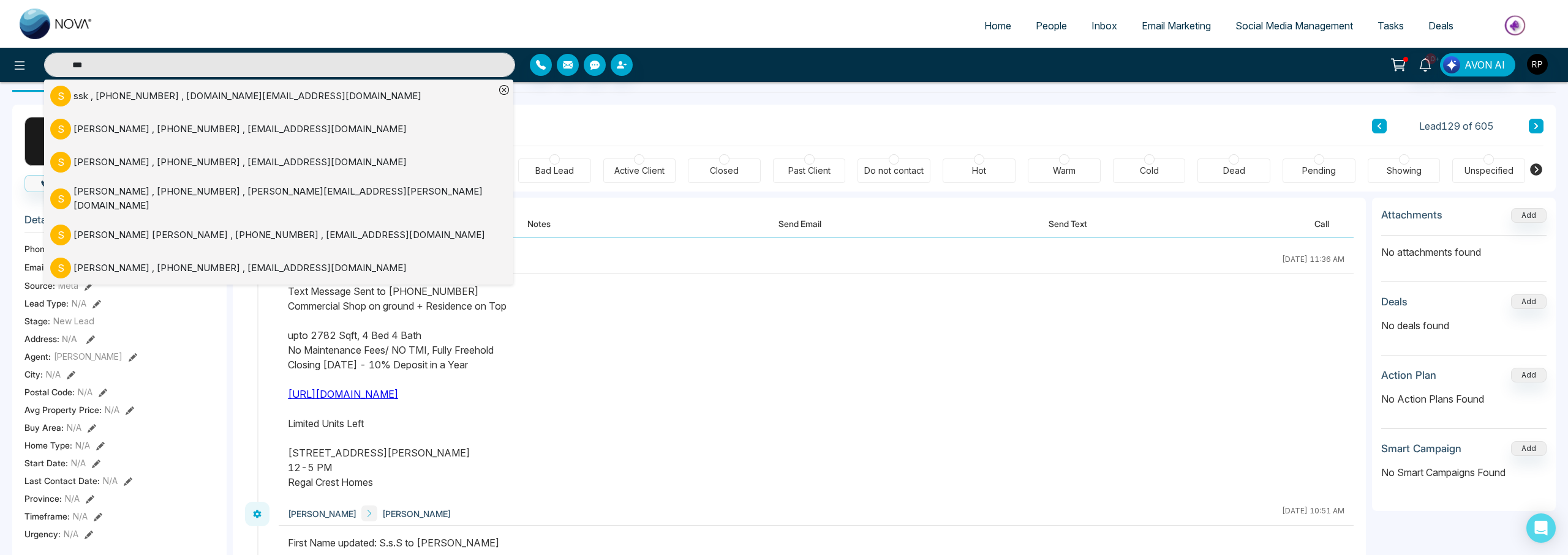
type input "***"
click at [101, 129] on div "[PERSON_NAME] , [PHONE_NUMBER] , [EMAIL_ADDRESS][DOMAIN_NAME]" at bounding box center [240, 129] width 333 height 14
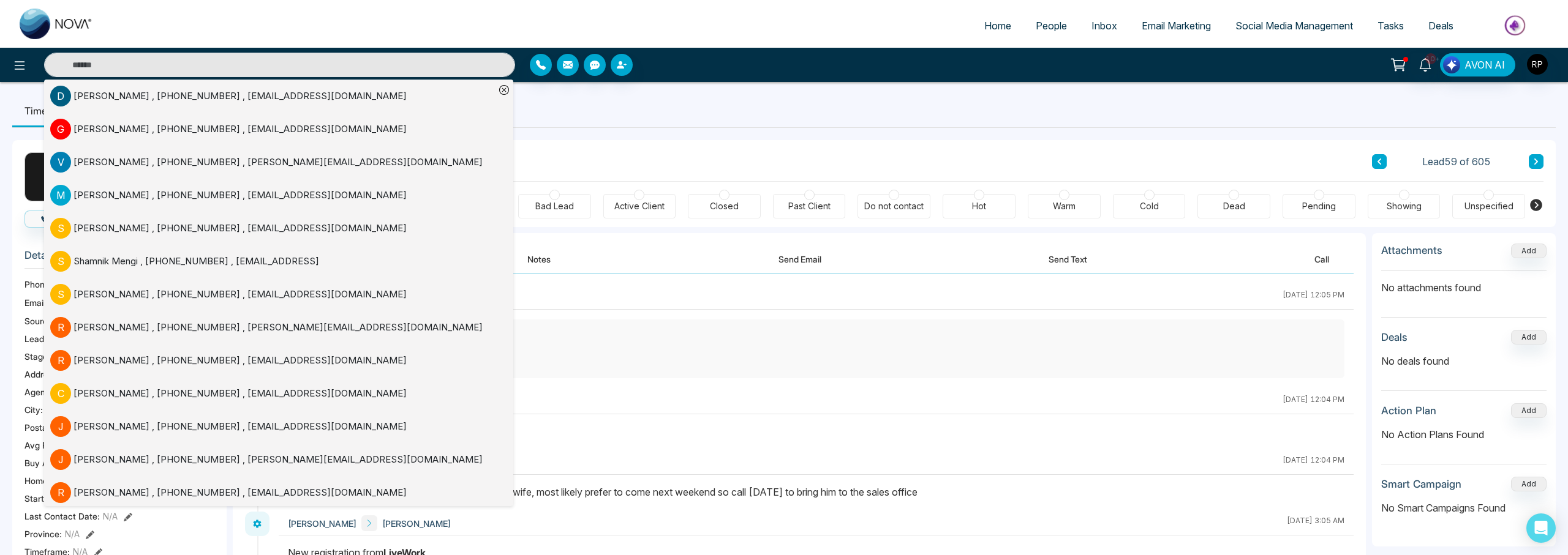
drag, startPoint x: 835, startPoint y: 303, endPoint x: 843, endPoint y: 303, distance: 8.0
click at [836, 303] on div "[PERSON_NAME] [PERSON_NAME] [DATE] 12:05 PM" at bounding box center [816, 298] width 1075 height 24
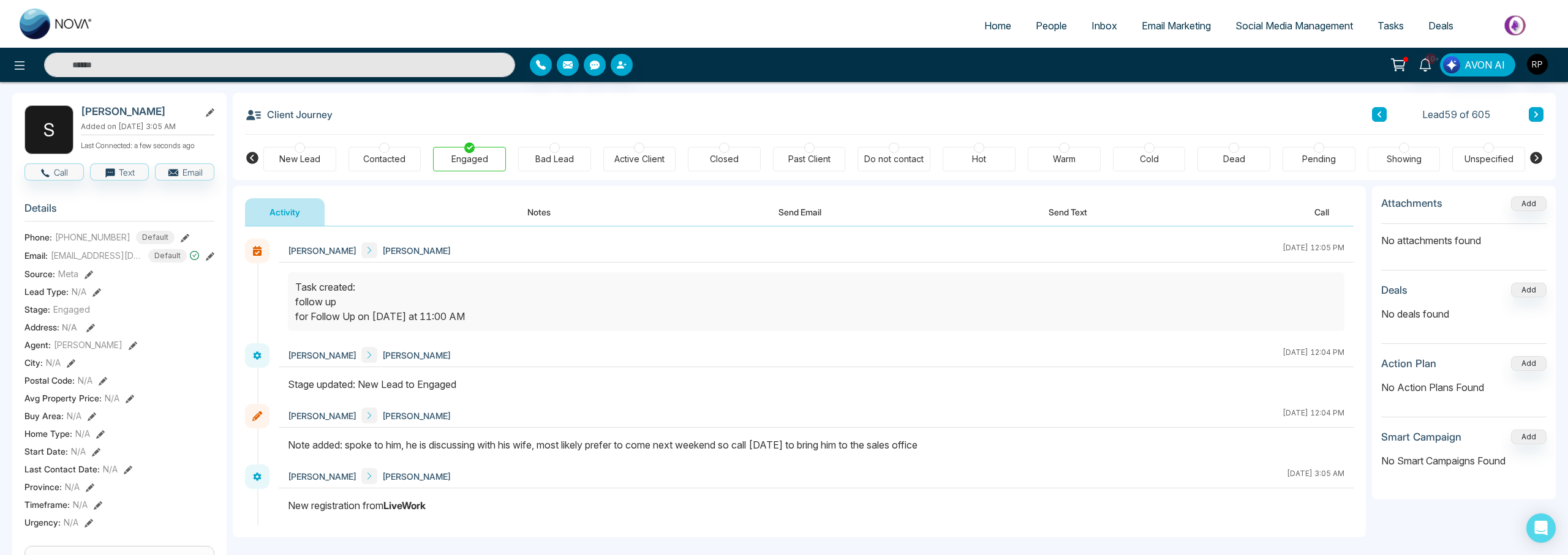
scroll to position [48, 0]
